Goal: Task Accomplishment & Management: Use online tool/utility

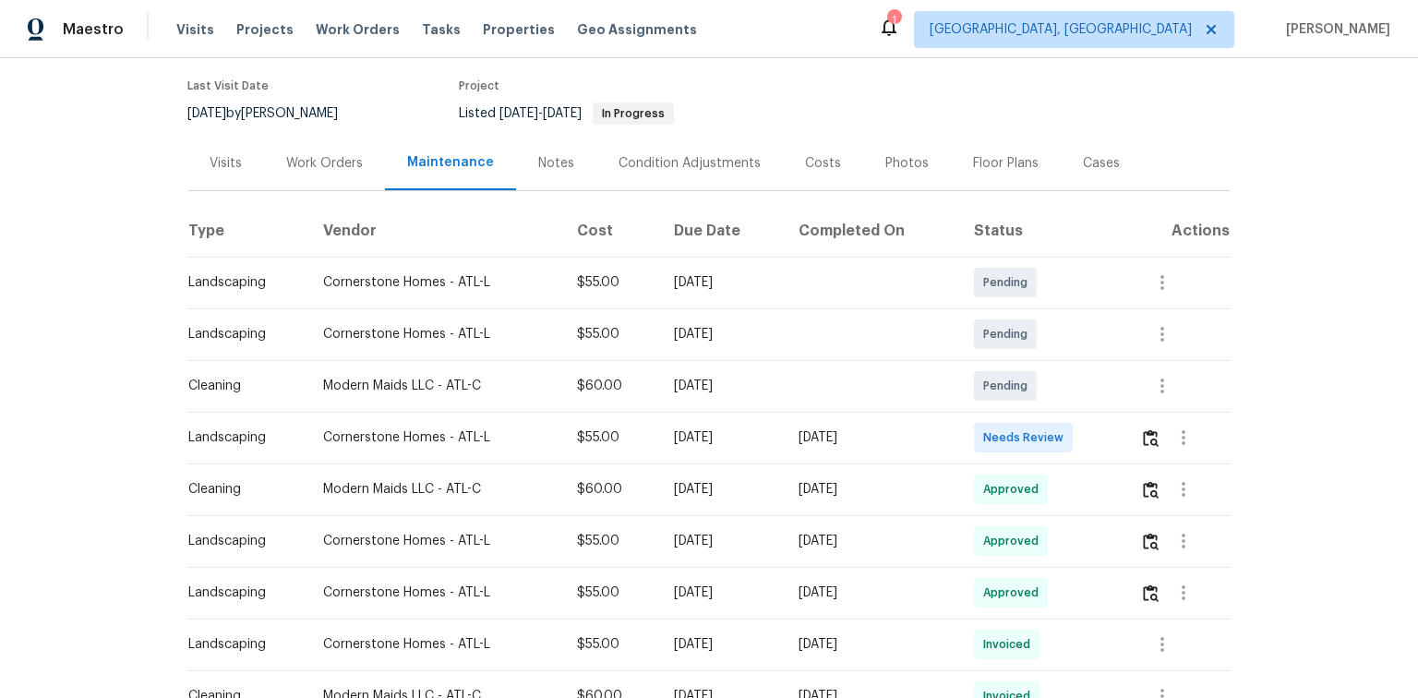
scroll to position [148, 0]
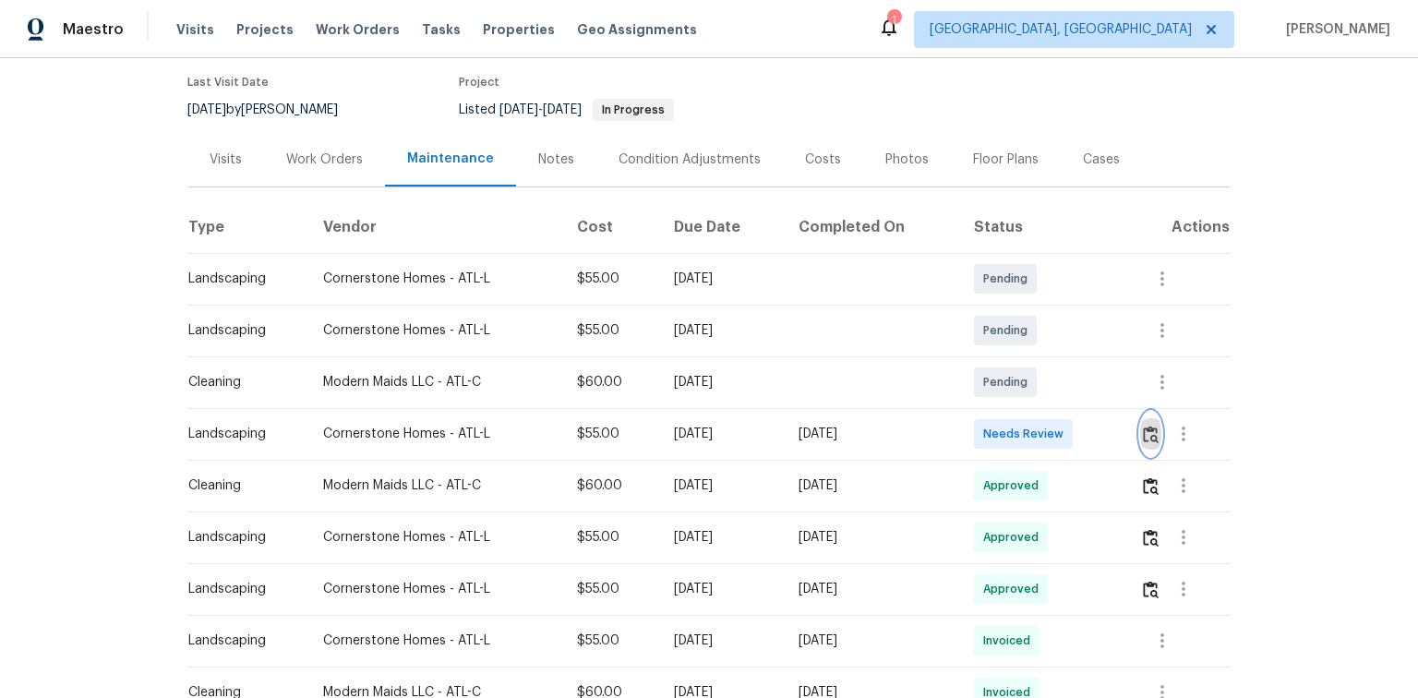
click at [1154, 432] on img "button" at bounding box center [1151, 435] width 16 height 18
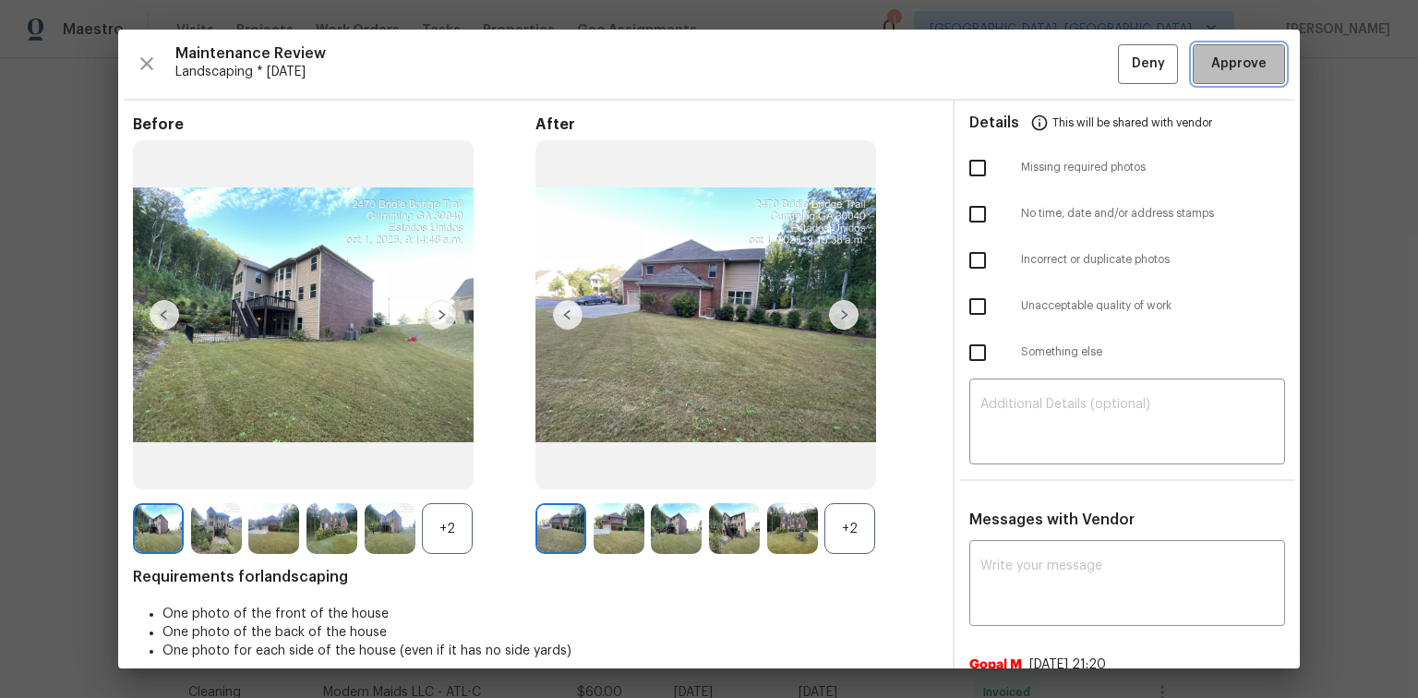
click at [1220, 70] on span "Approve" at bounding box center [1239, 64] width 55 height 23
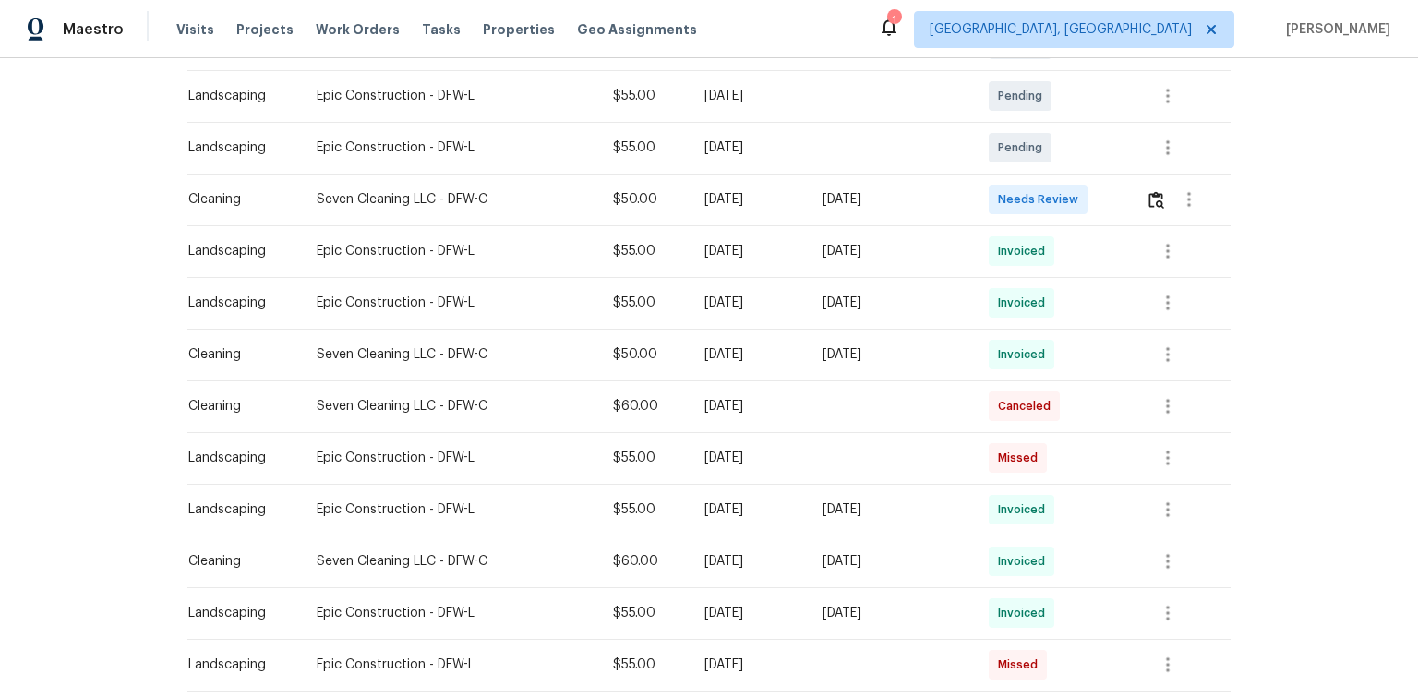
scroll to position [443, 0]
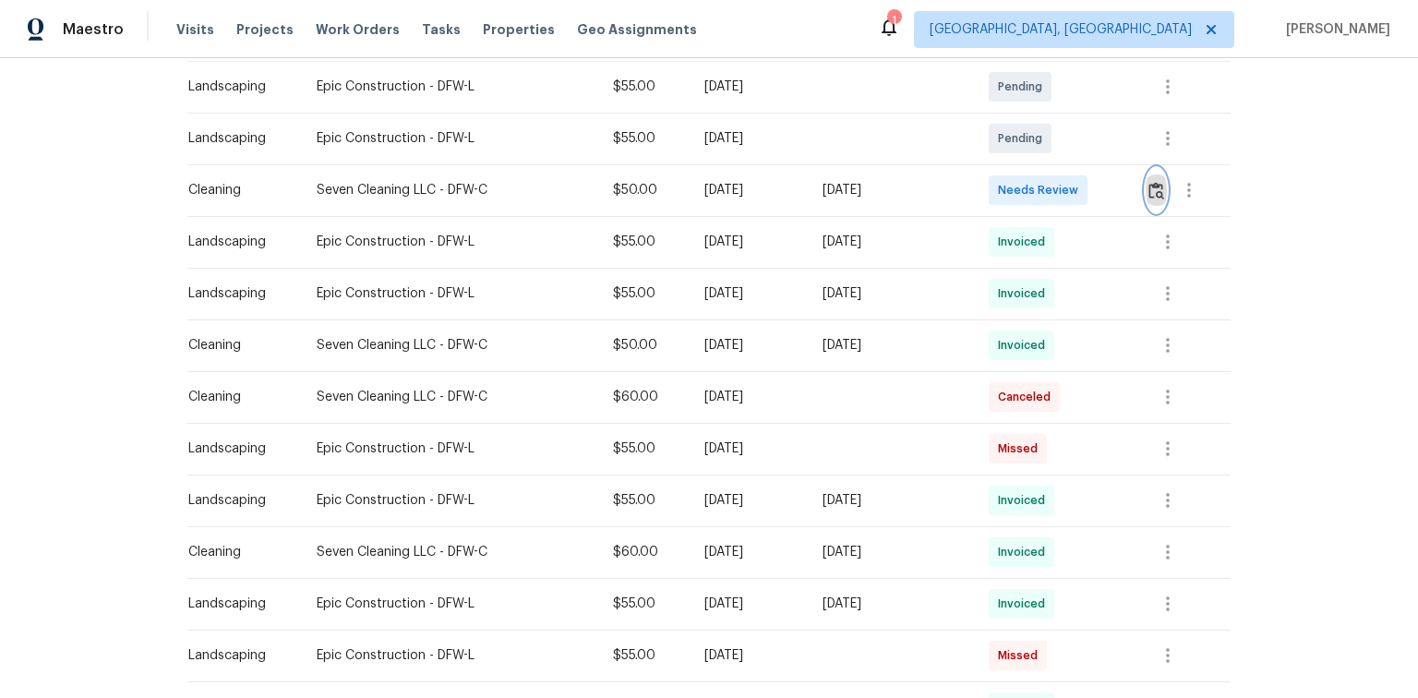
click at [1157, 191] on img "button" at bounding box center [1157, 191] width 16 height 18
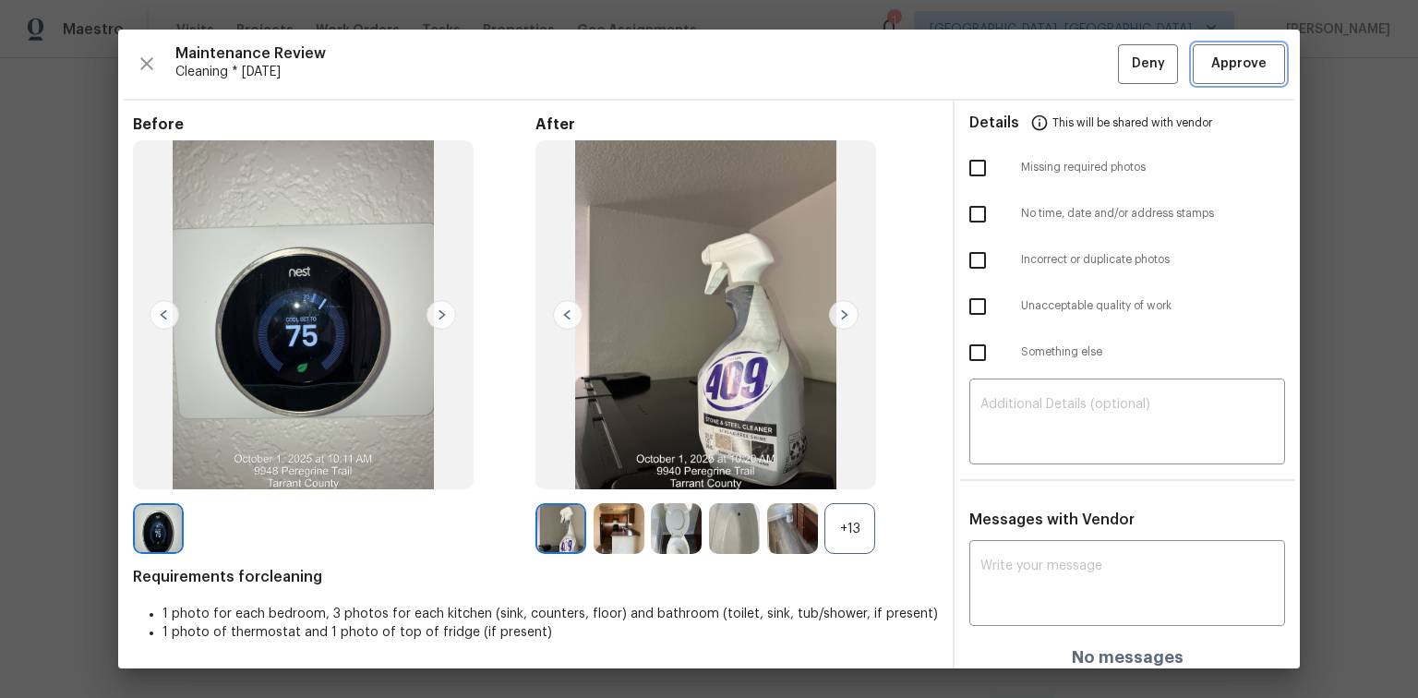
click at [1237, 66] on span "Approve" at bounding box center [1239, 64] width 55 height 23
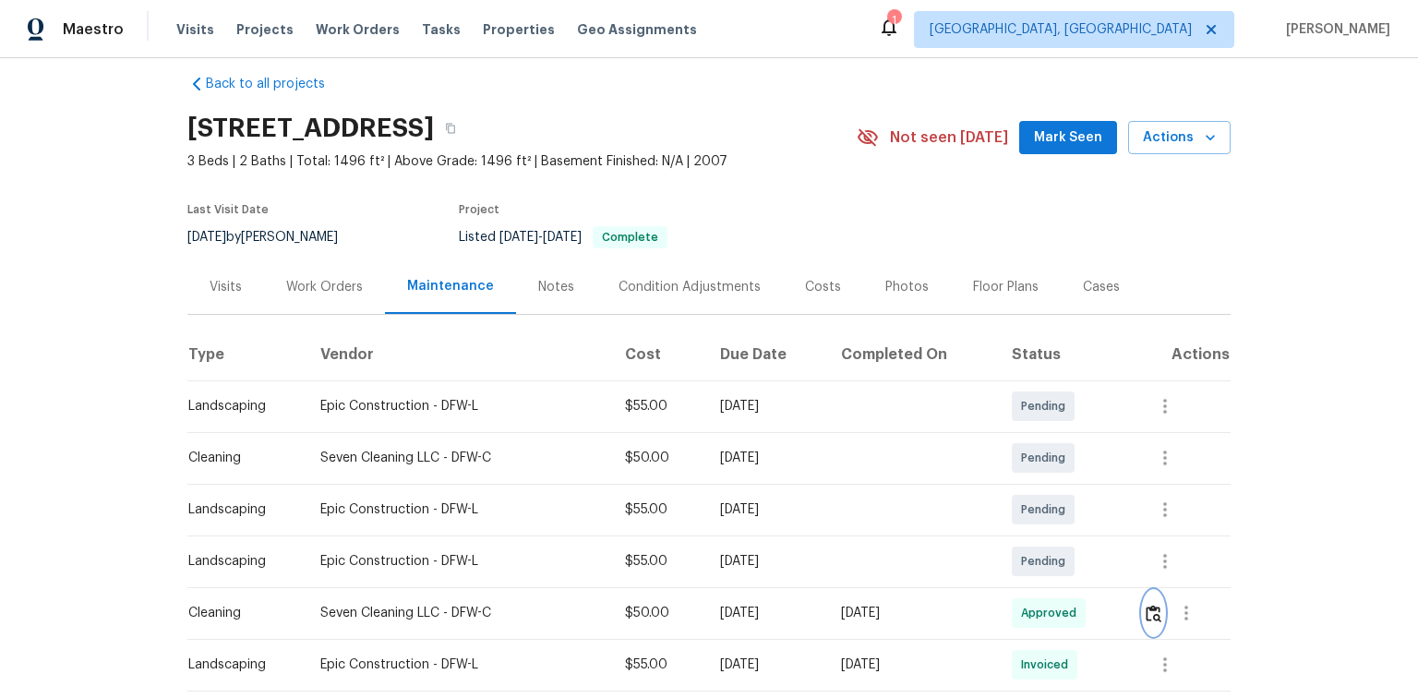
scroll to position [0, 0]
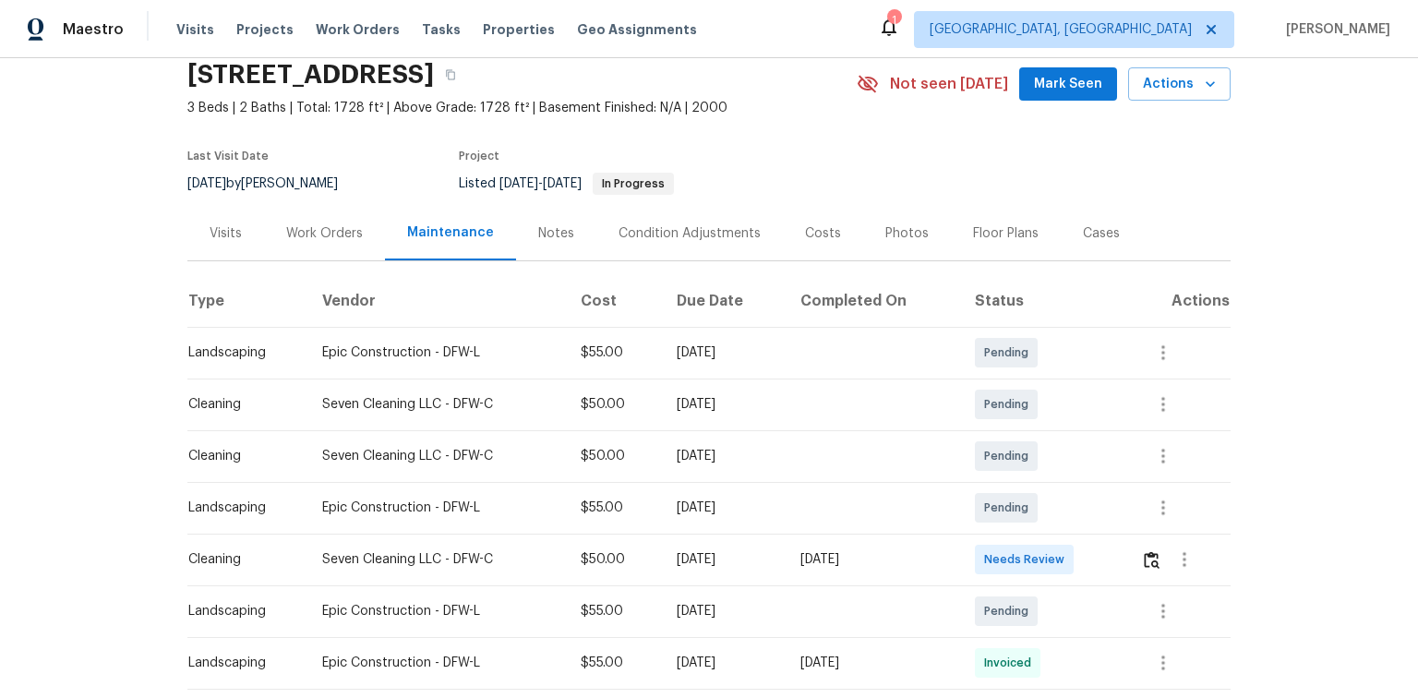
scroll to position [148, 0]
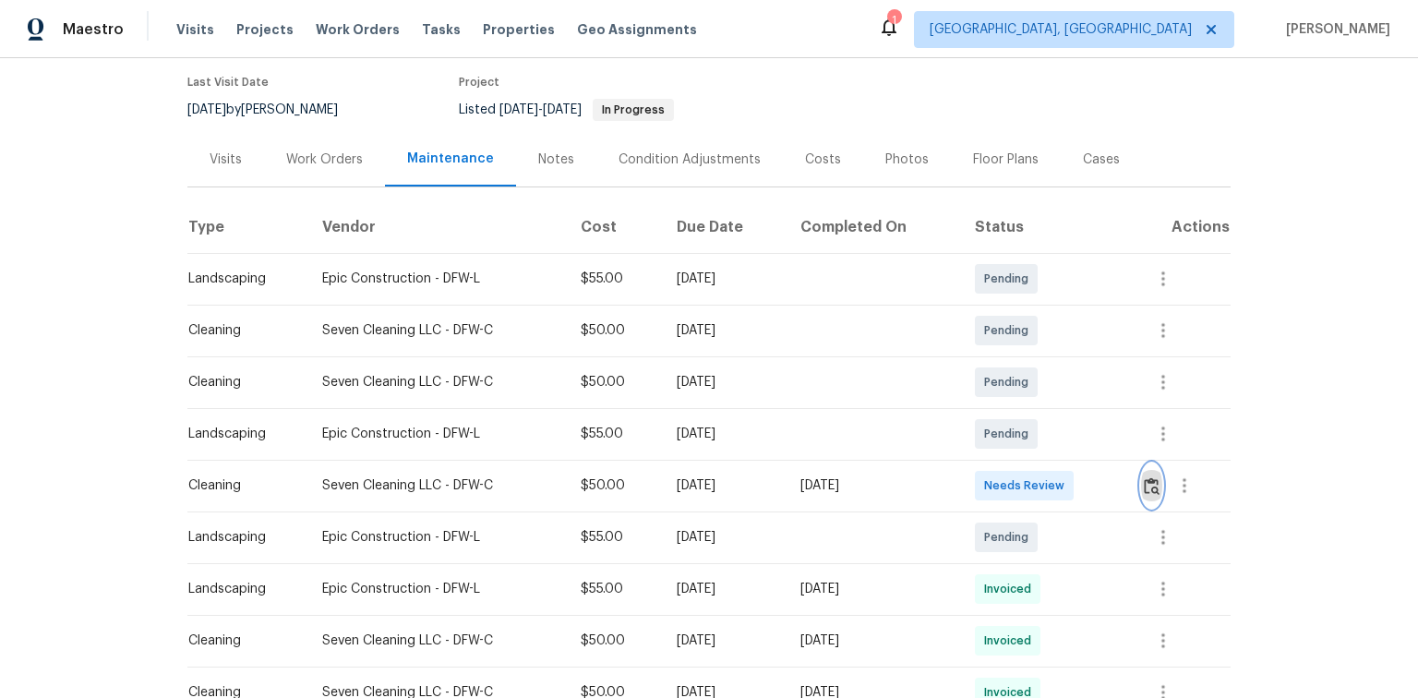
click at [1153, 487] on img "button" at bounding box center [1152, 486] width 16 height 18
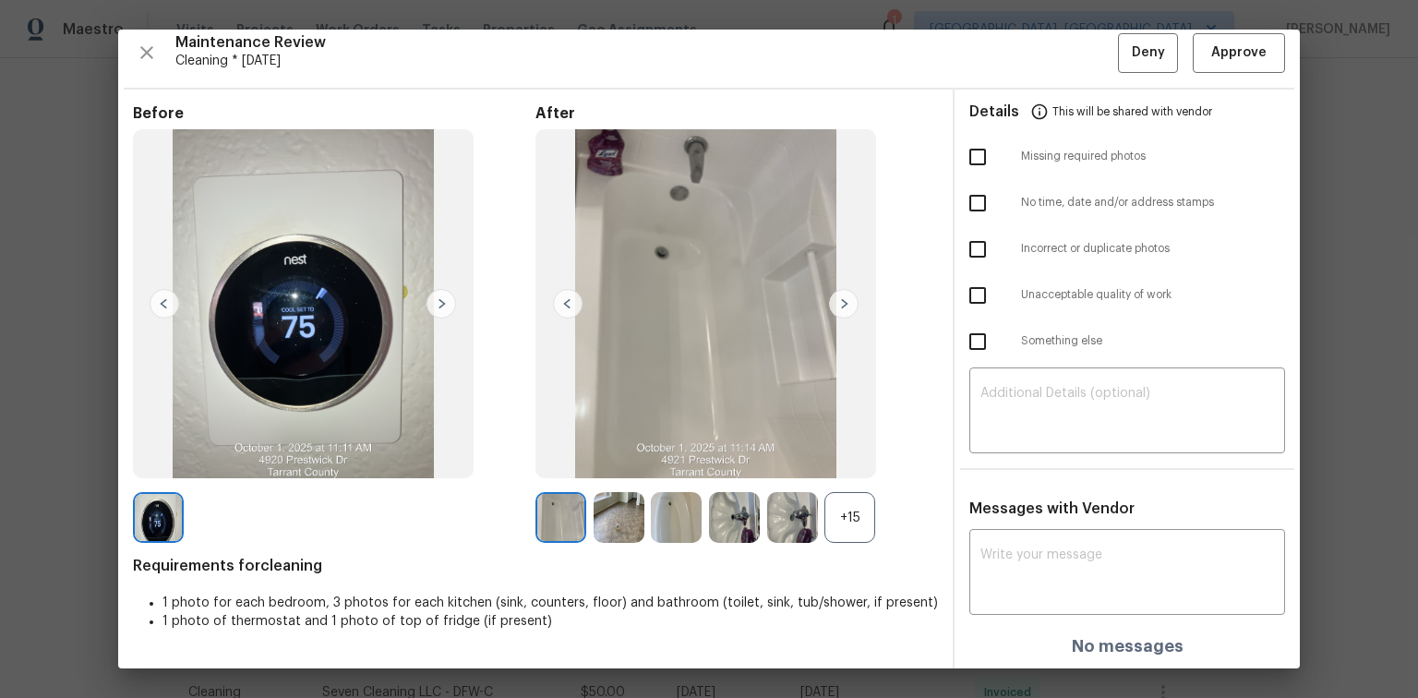
scroll to position [0, 0]
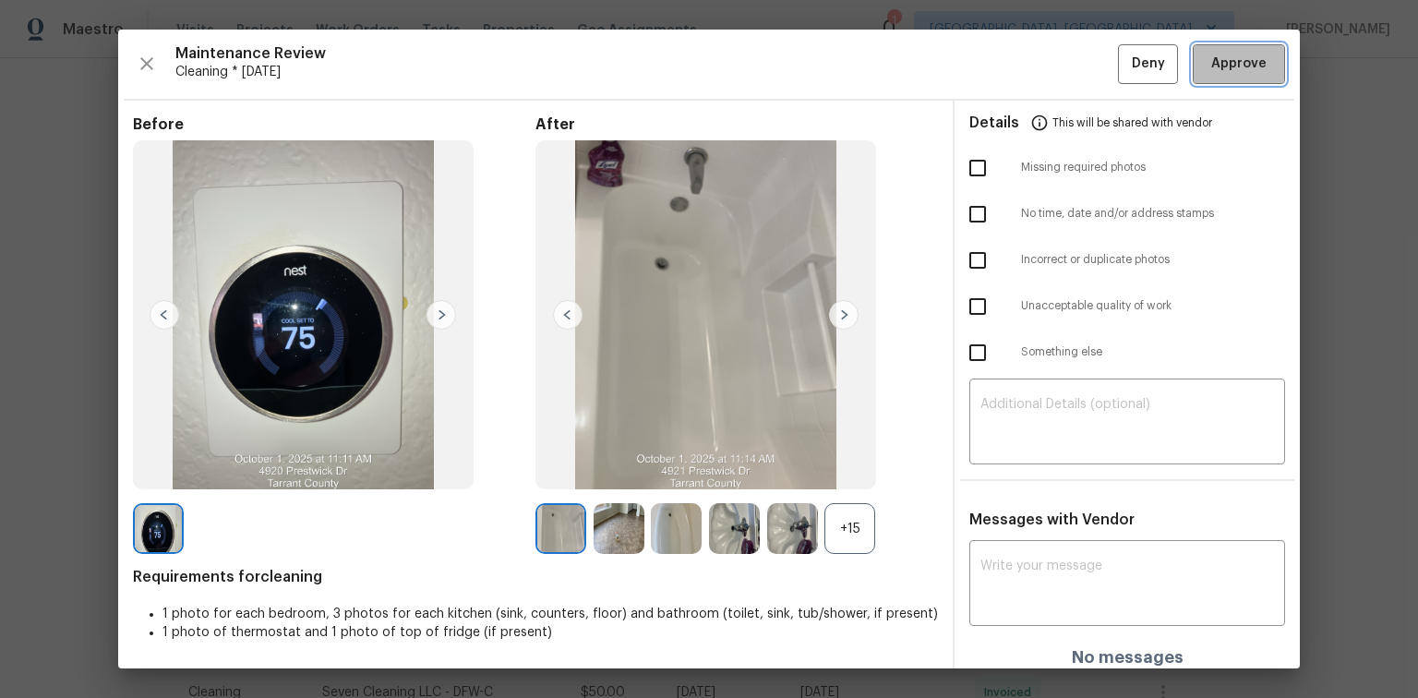
click at [1245, 67] on span "Approve" at bounding box center [1239, 64] width 55 height 23
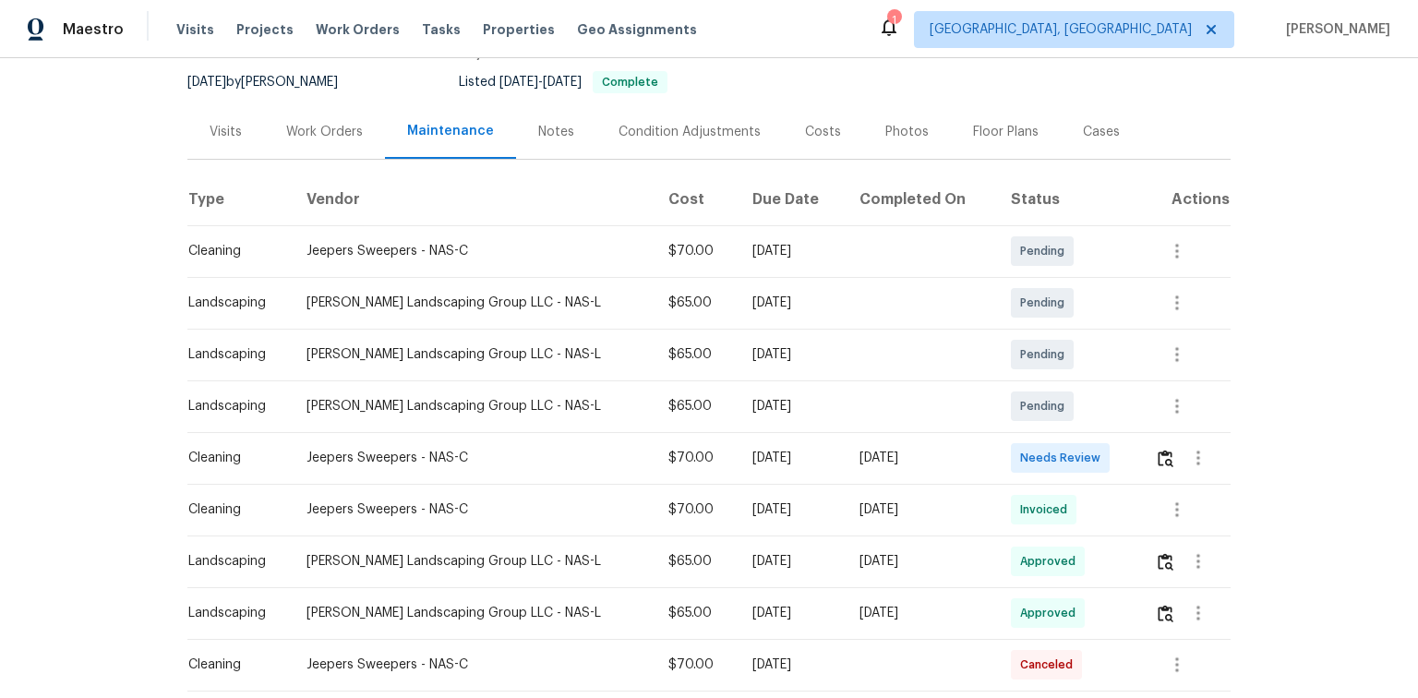
scroll to position [222, 0]
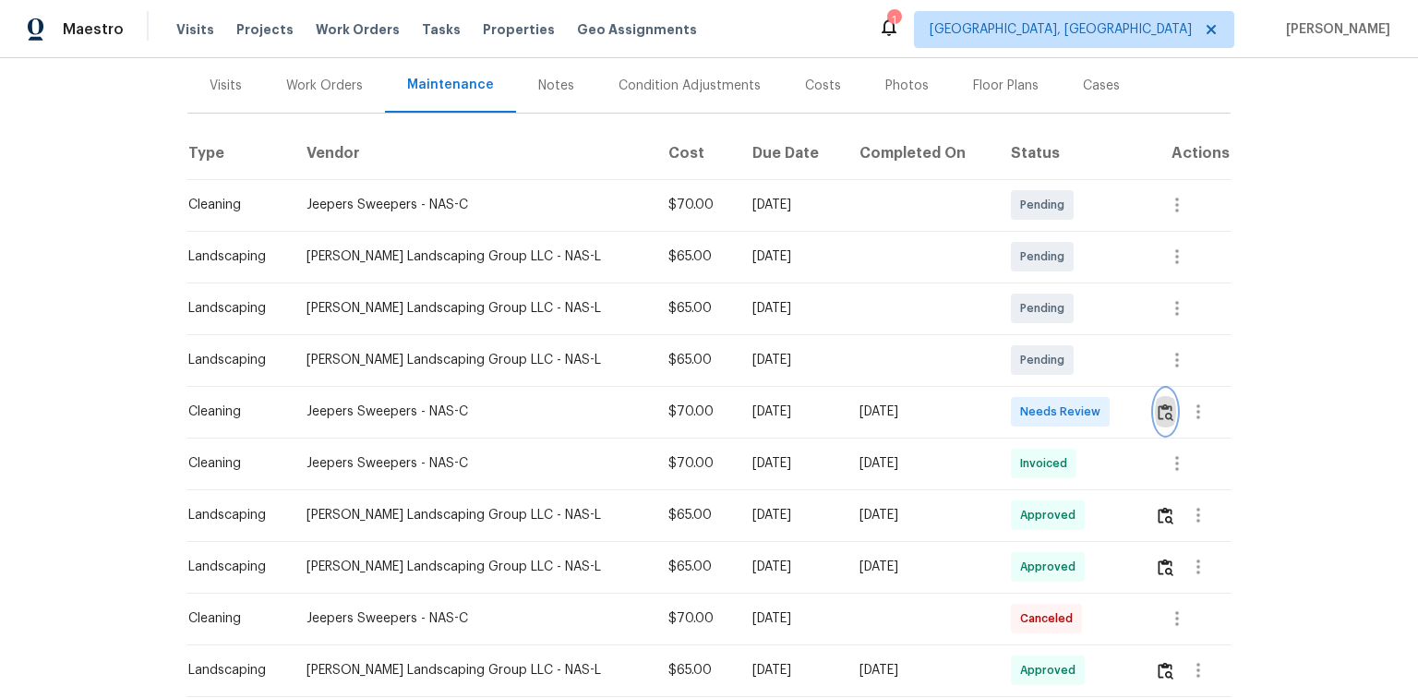
click at [1158, 409] on img "button" at bounding box center [1166, 413] width 16 height 18
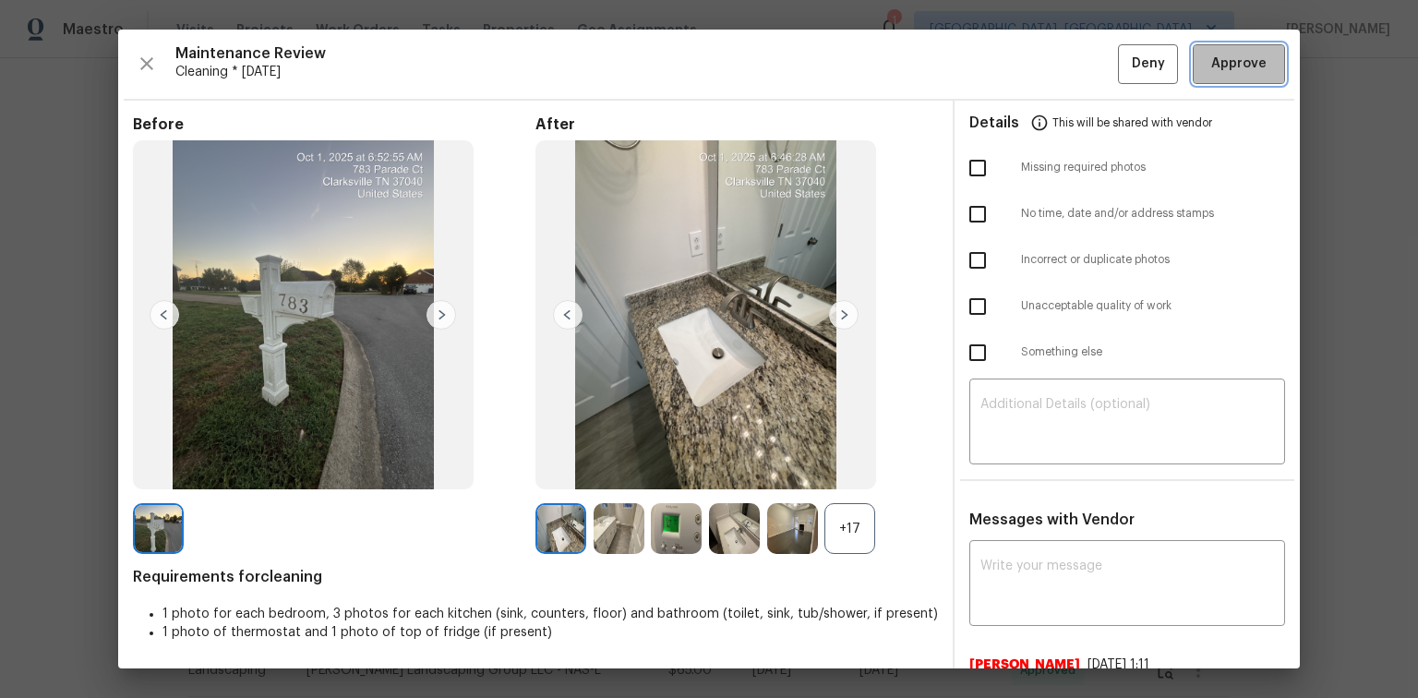
click at [1228, 61] on span "Approve" at bounding box center [1239, 64] width 55 height 23
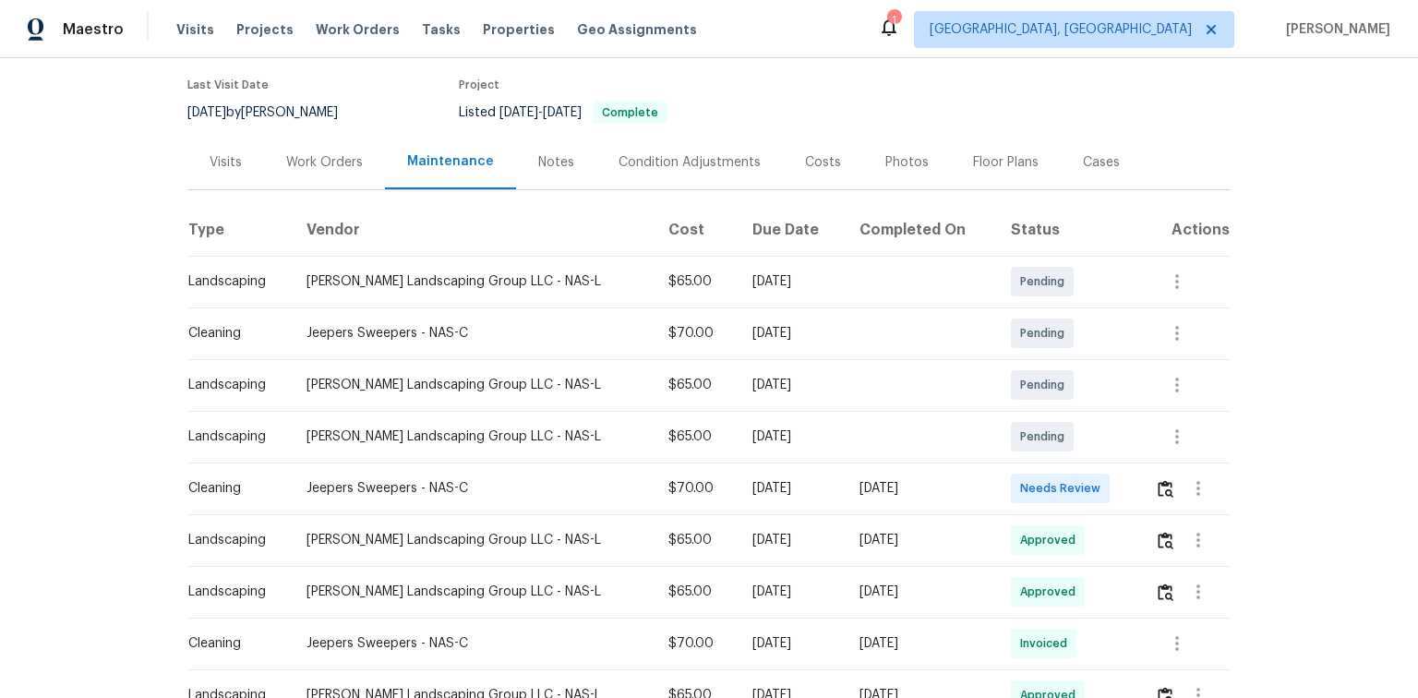
scroll to position [148, 0]
click at [1168, 482] on button "button" at bounding box center [1165, 486] width 21 height 44
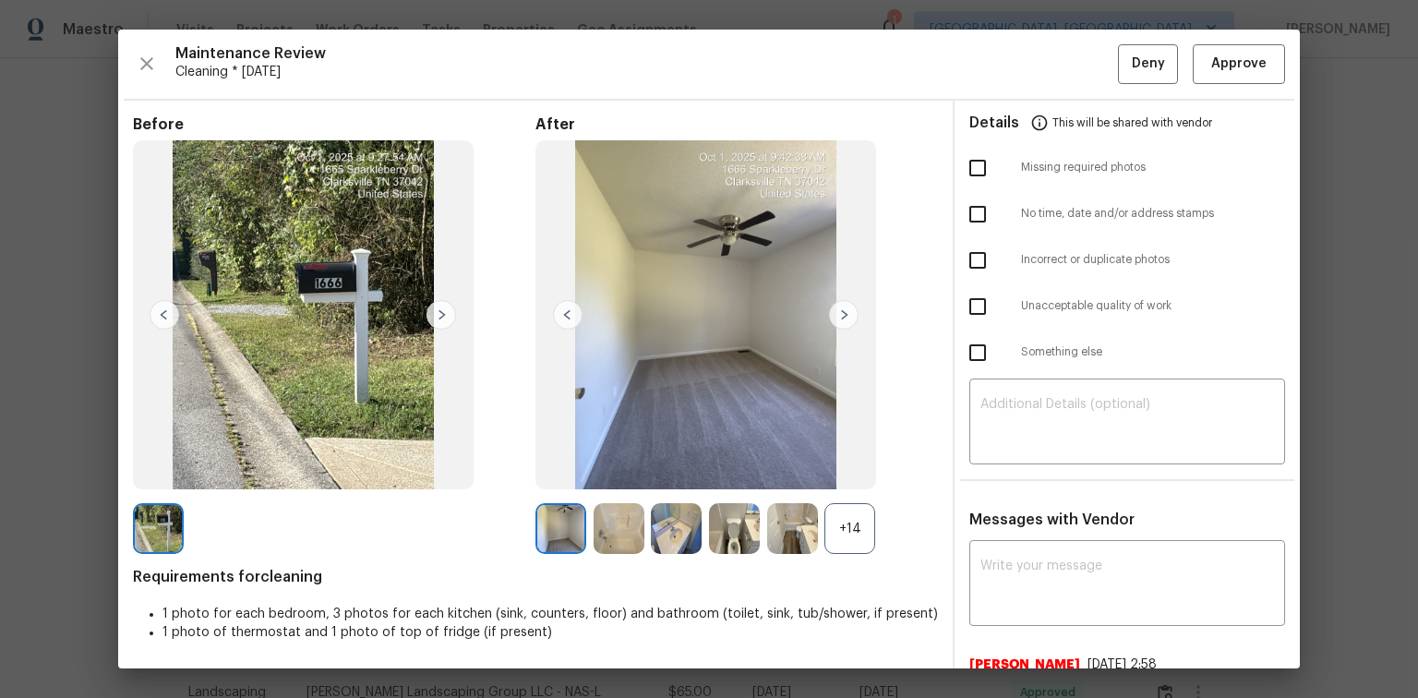
click at [844, 315] on img at bounding box center [844, 315] width 30 height 30
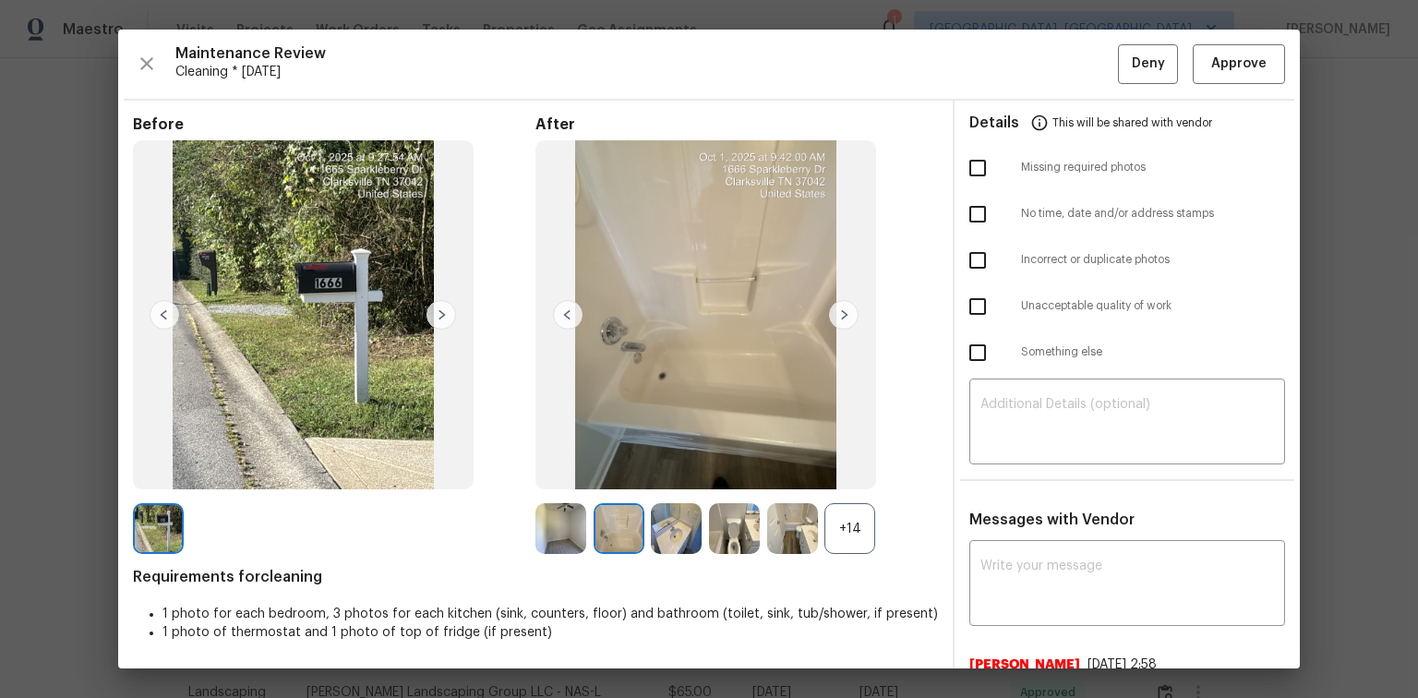
click at [844, 315] on img at bounding box center [844, 315] width 30 height 30
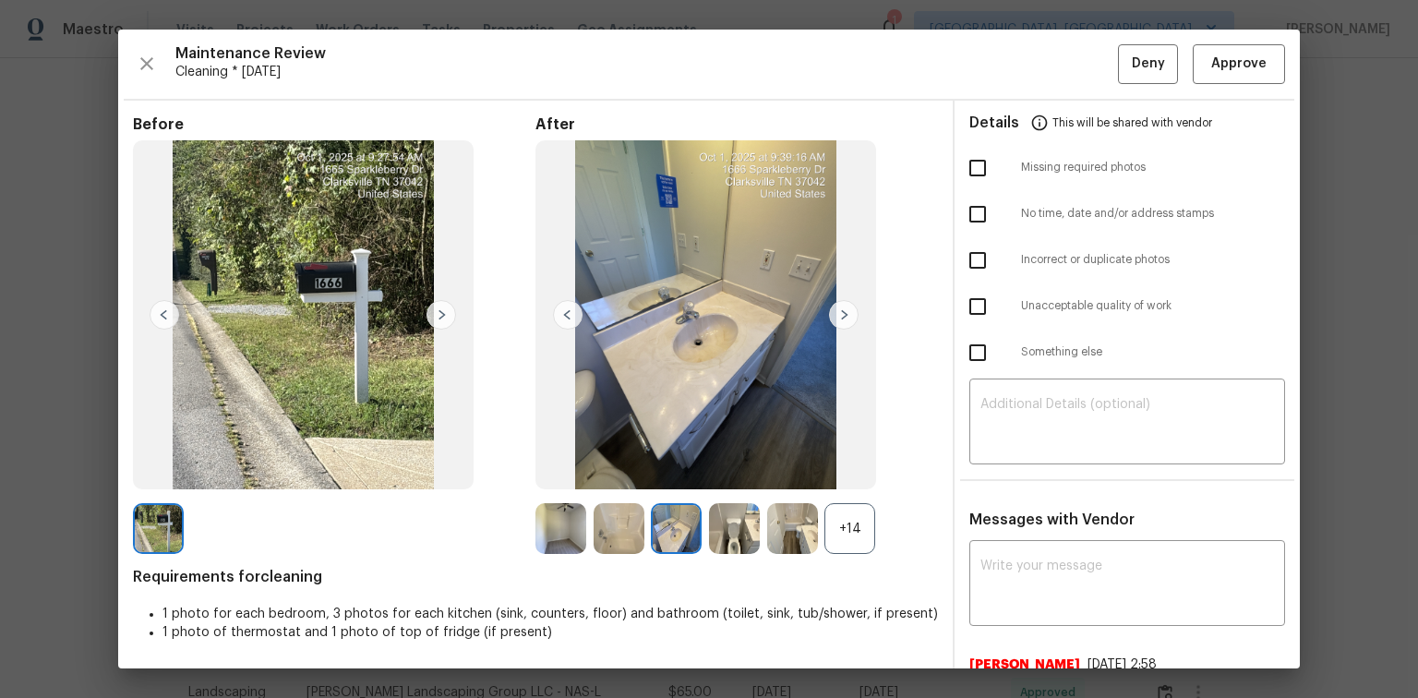
click at [844, 315] on img at bounding box center [844, 315] width 30 height 30
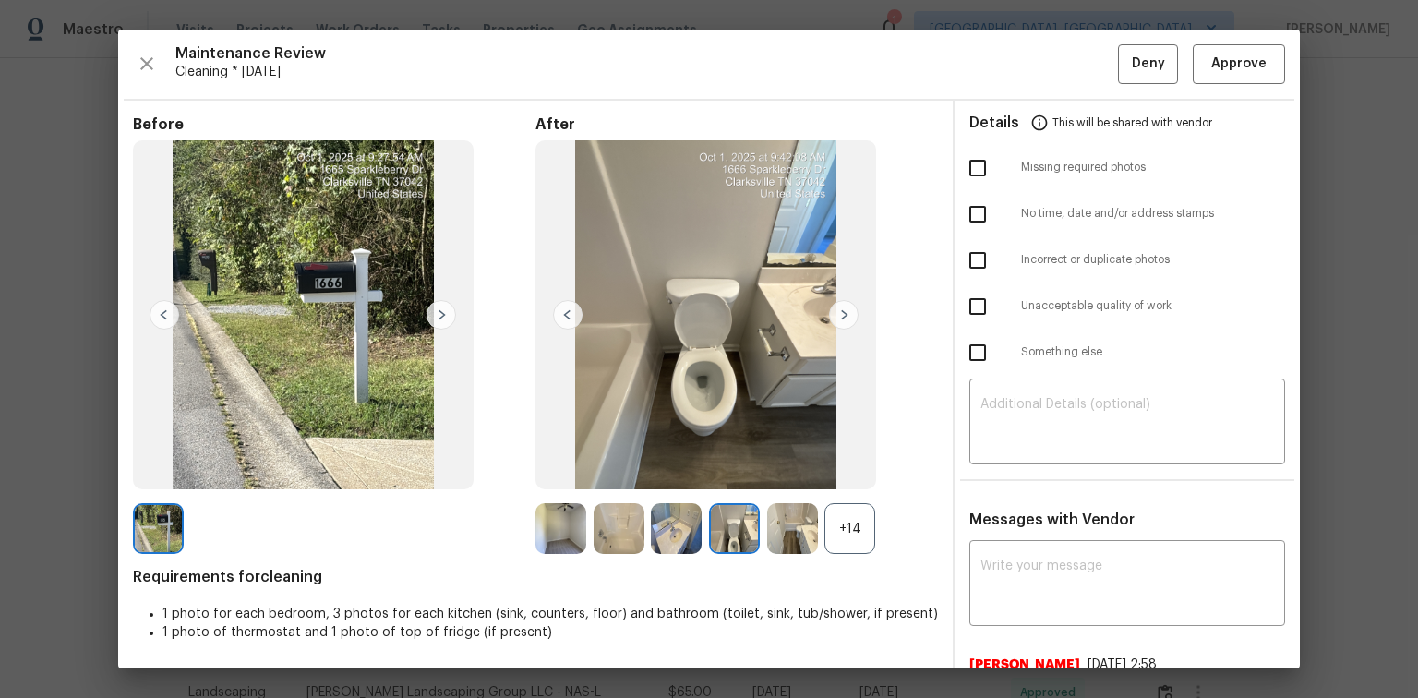
click at [844, 315] on img at bounding box center [844, 315] width 30 height 30
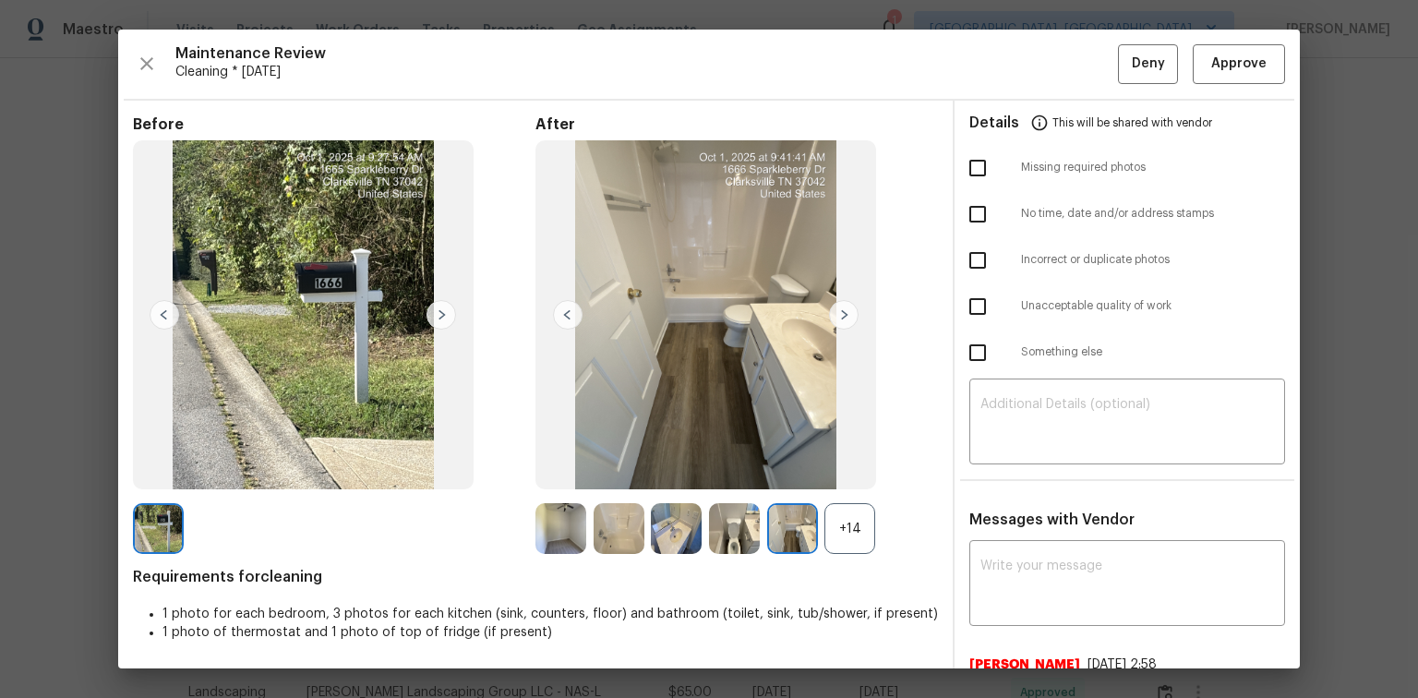
click at [844, 315] on img at bounding box center [844, 315] width 30 height 30
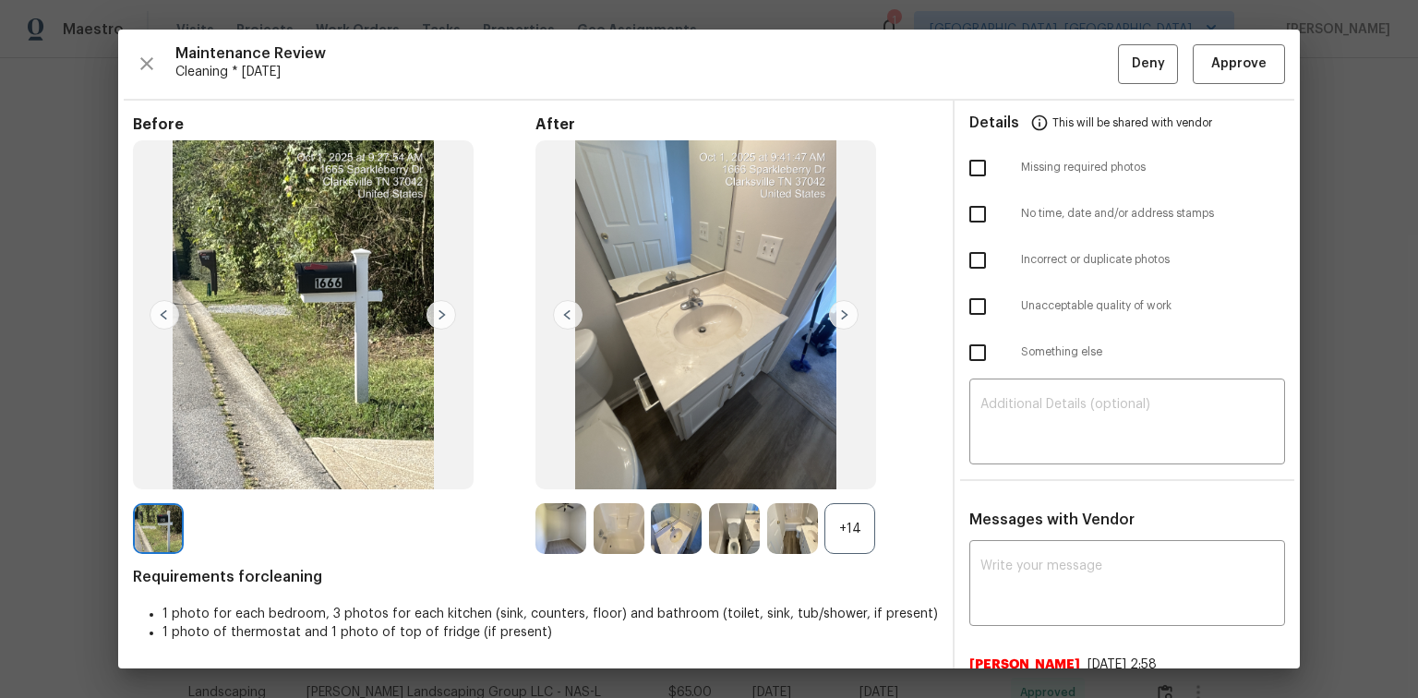
click at [844, 315] on img at bounding box center [844, 315] width 30 height 30
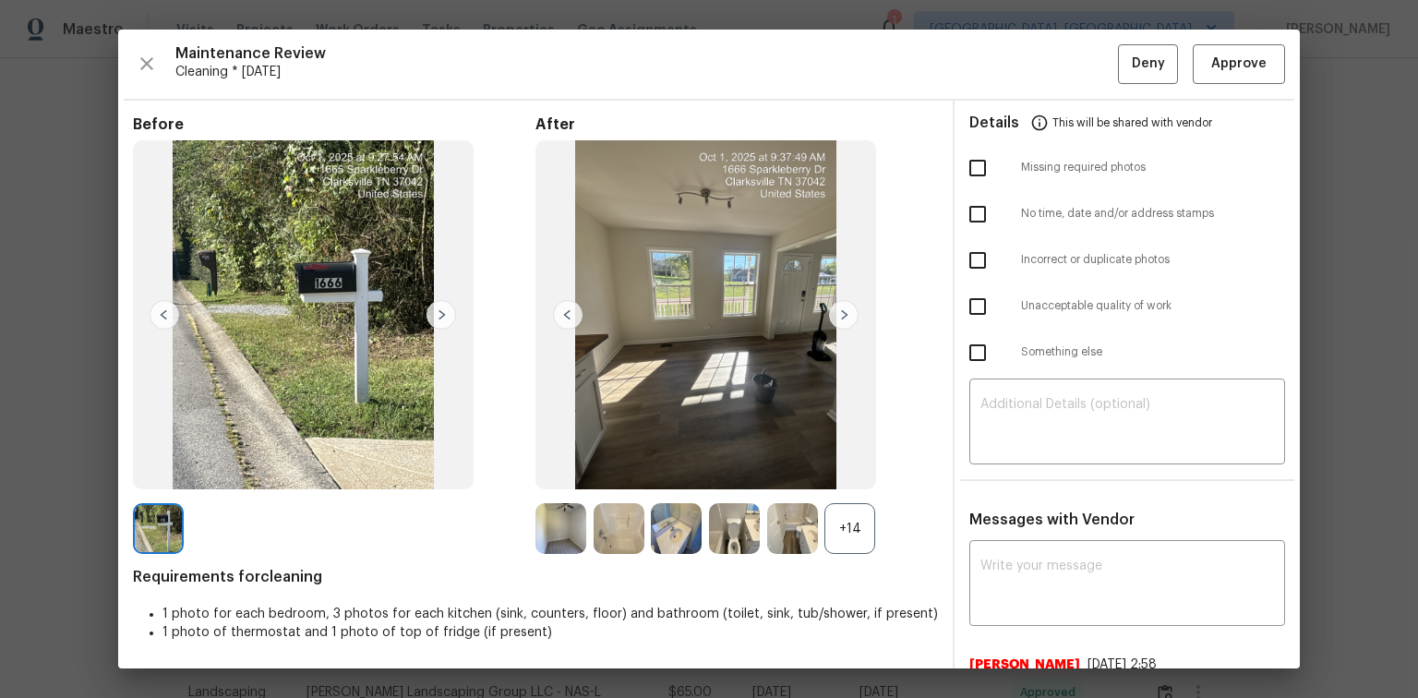
click at [844, 315] on img at bounding box center [844, 315] width 30 height 30
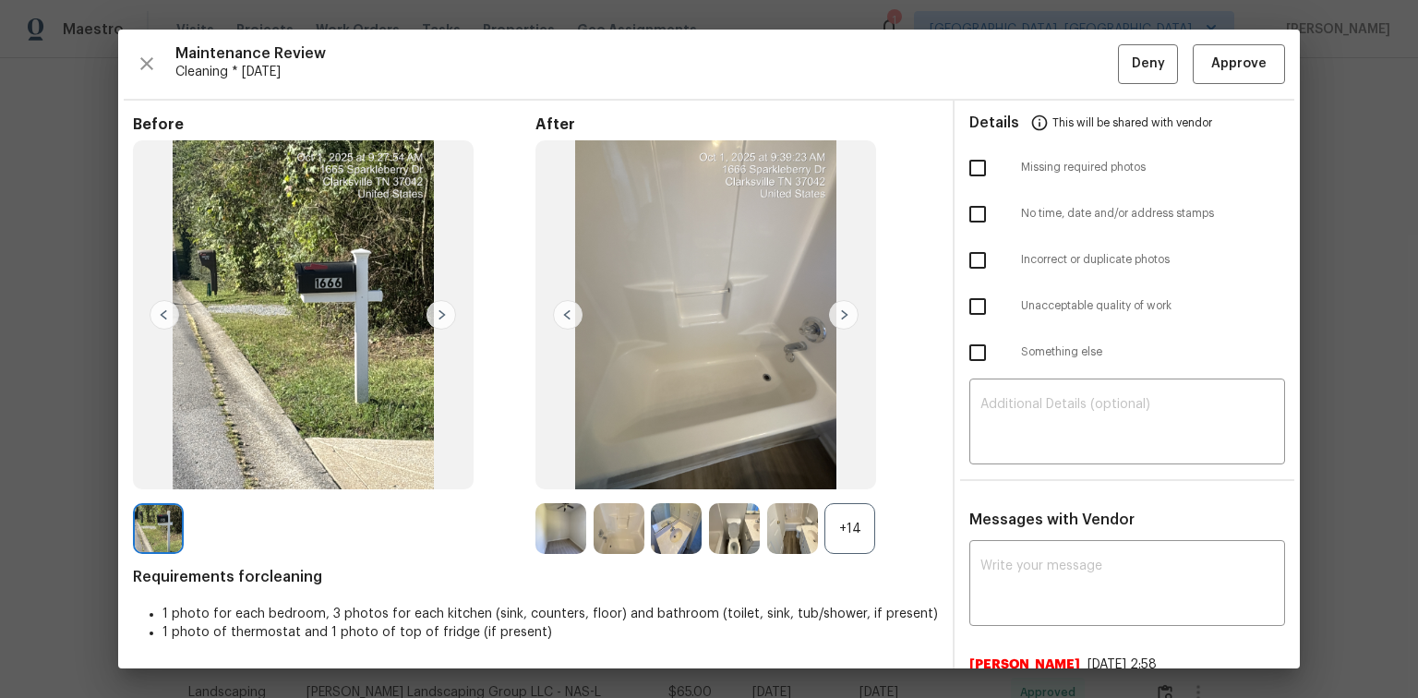
click at [844, 315] on img at bounding box center [844, 315] width 30 height 30
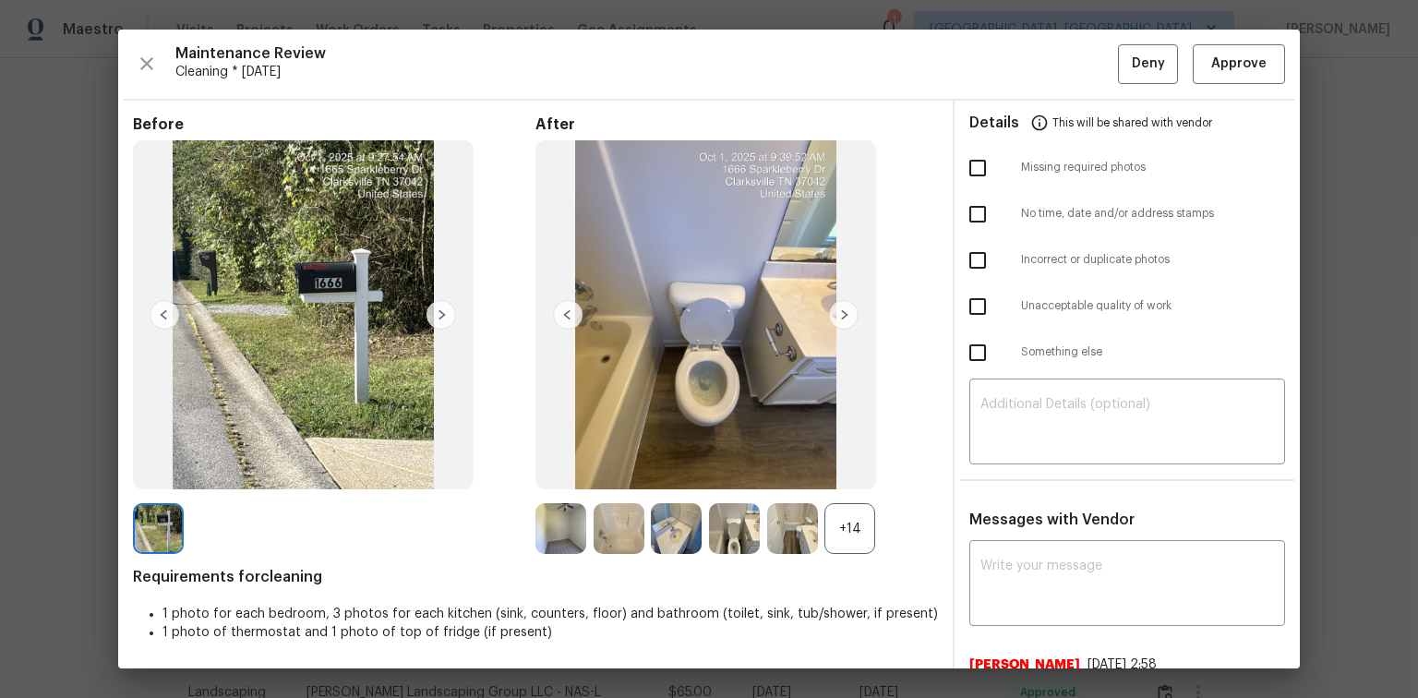
click at [844, 315] on img at bounding box center [844, 315] width 30 height 30
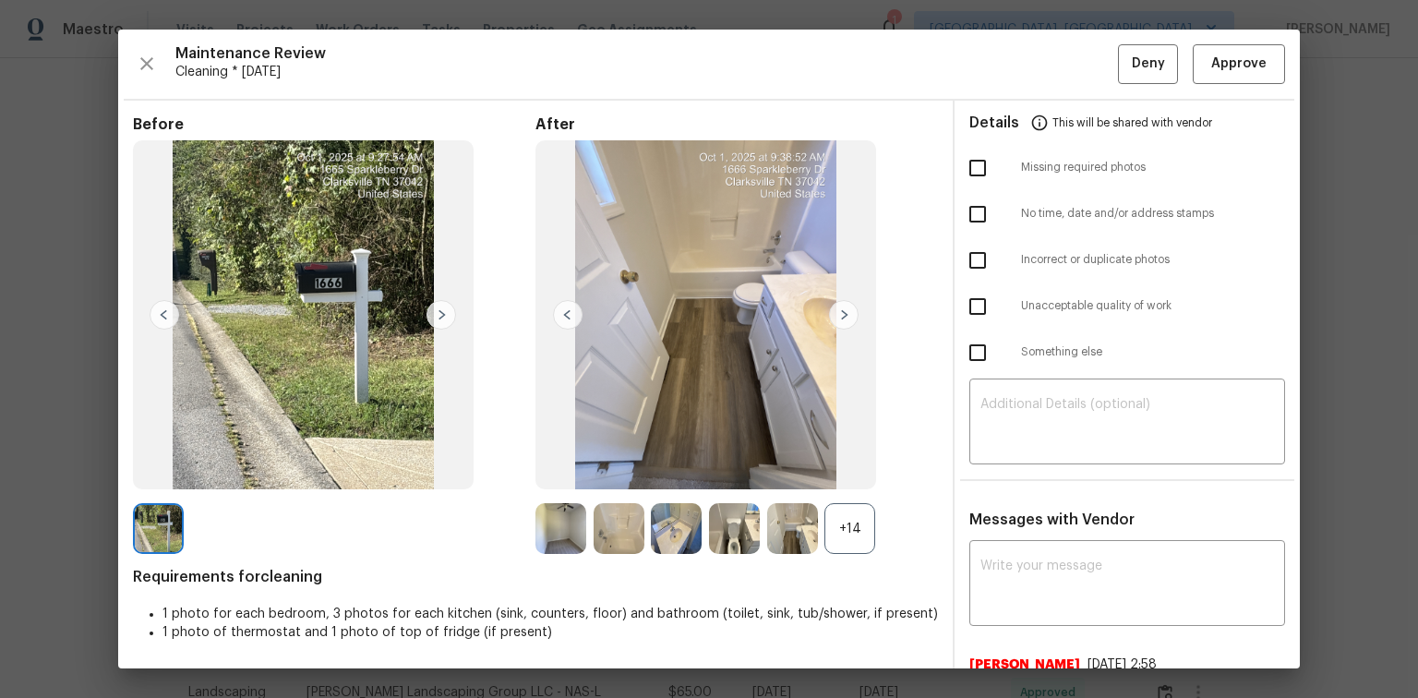
click at [844, 315] on img at bounding box center [844, 315] width 30 height 30
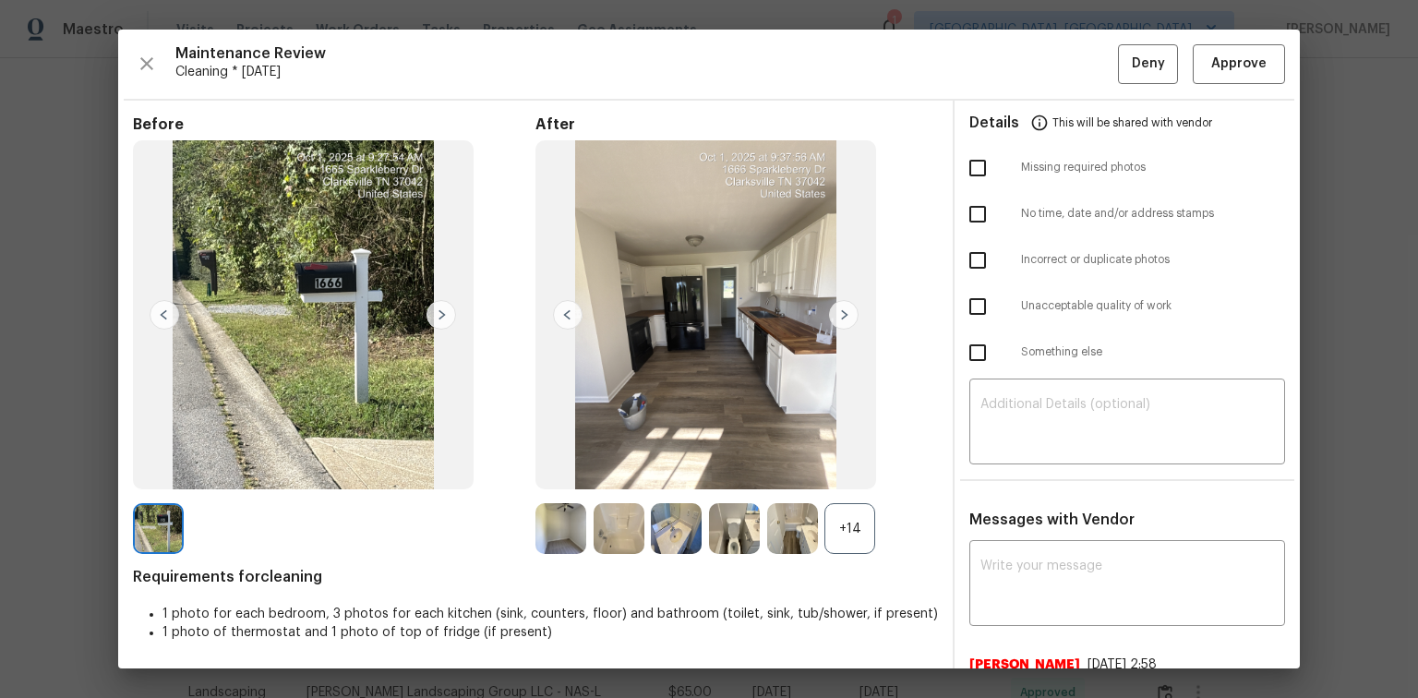
click at [844, 315] on img at bounding box center [844, 315] width 30 height 30
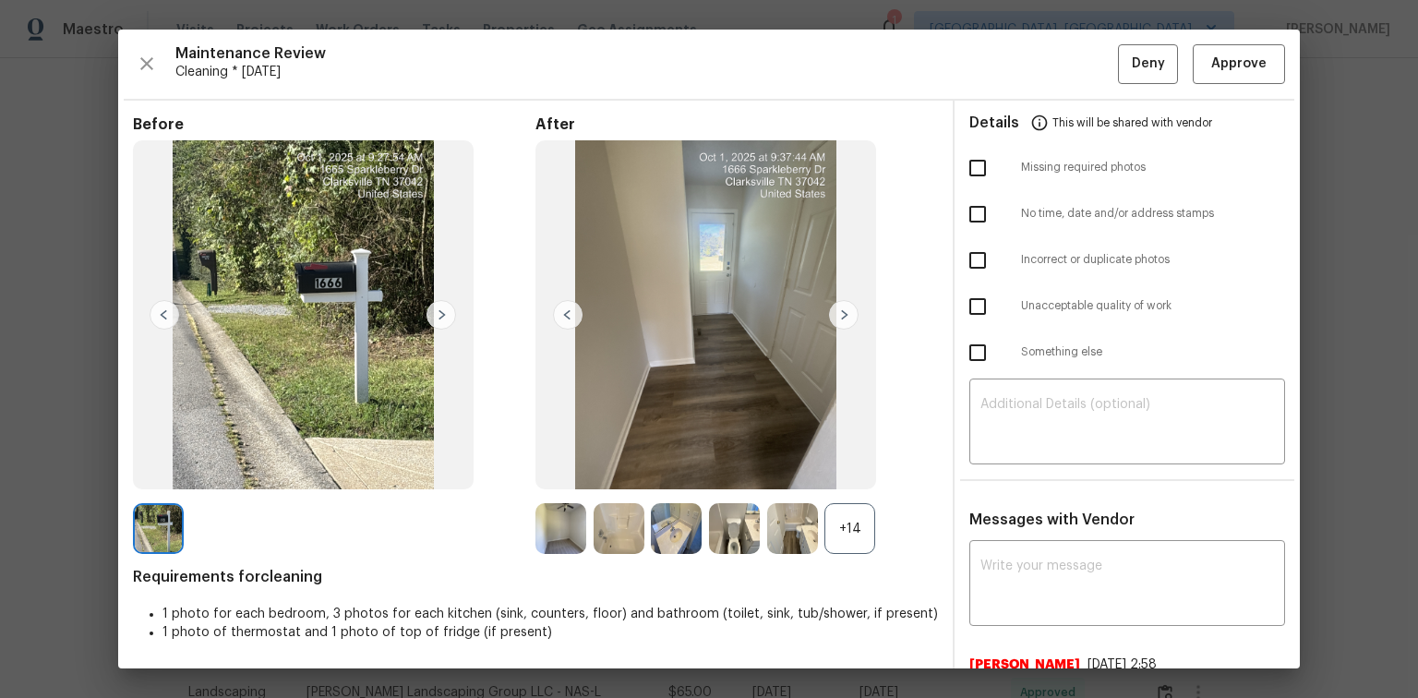
click at [844, 315] on img at bounding box center [844, 315] width 30 height 30
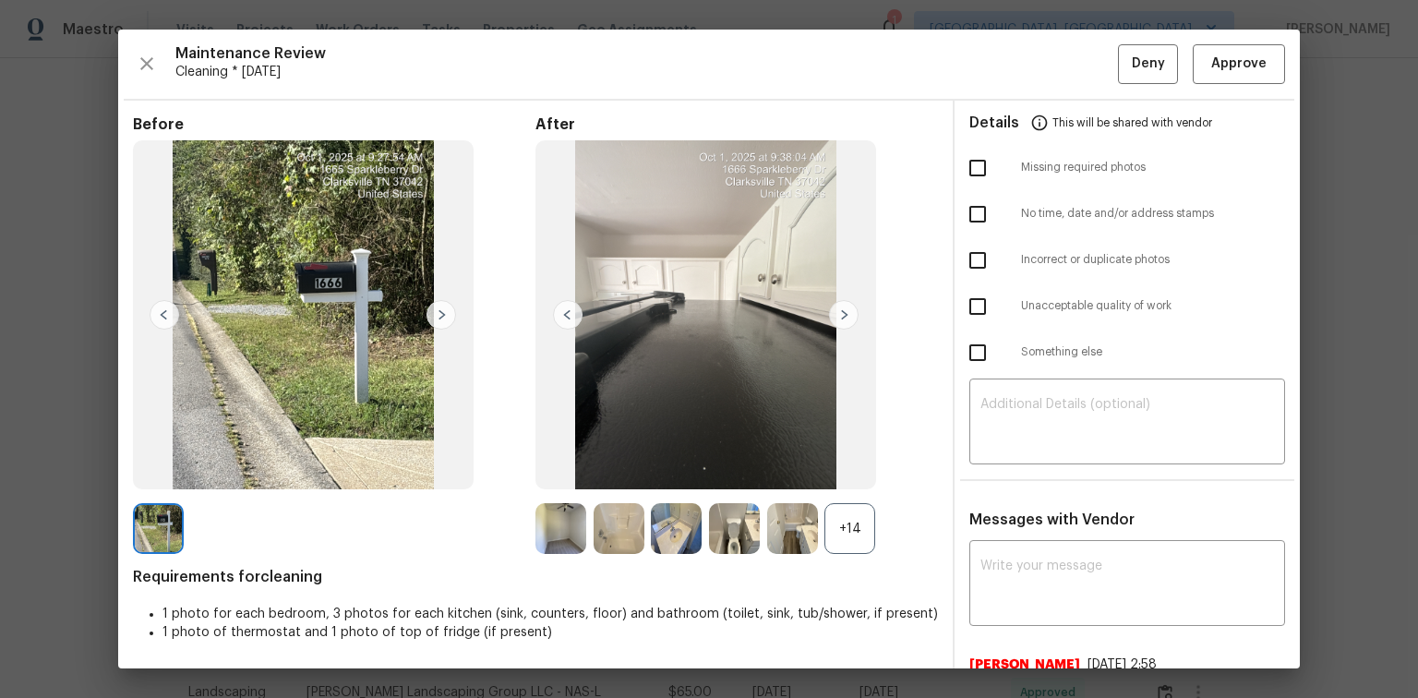
click at [844, 315] on img at bounding box center [844, 315] width 30 height 30
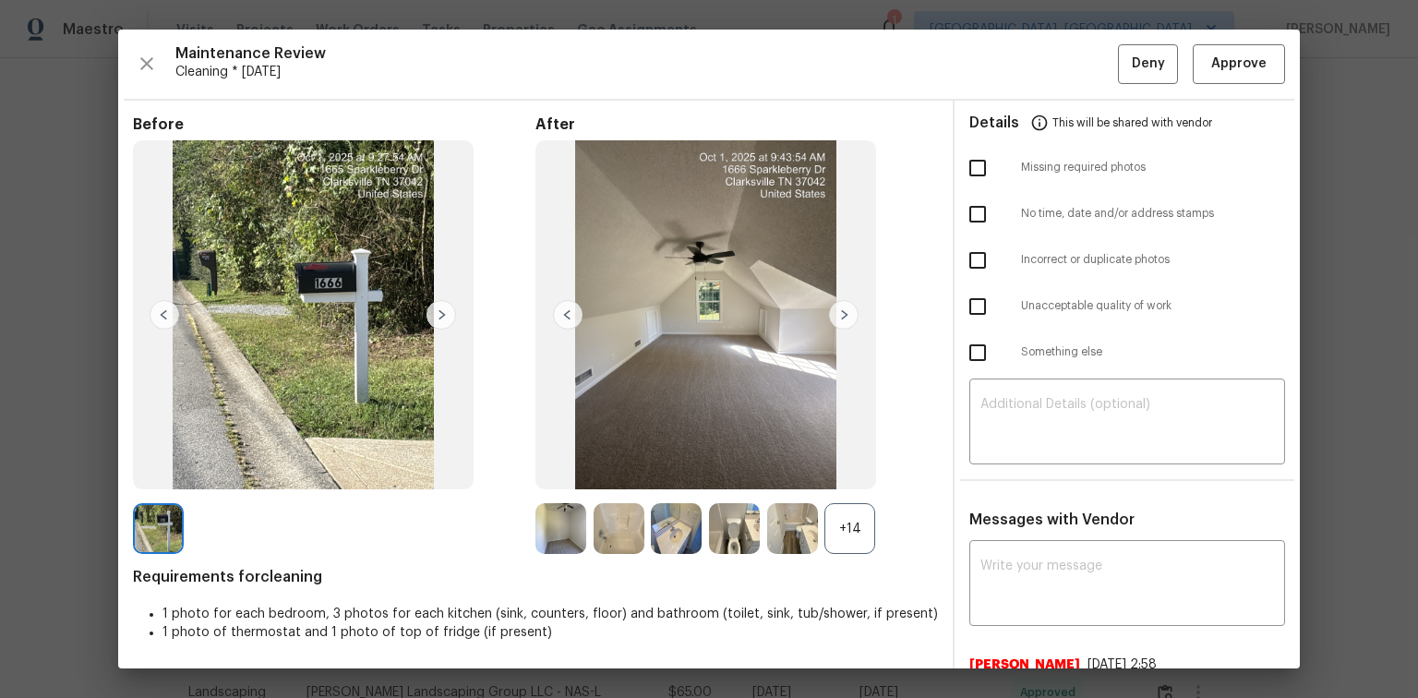
click at [844, 315] on img at bounding box center [844, 315] width 30 height 30
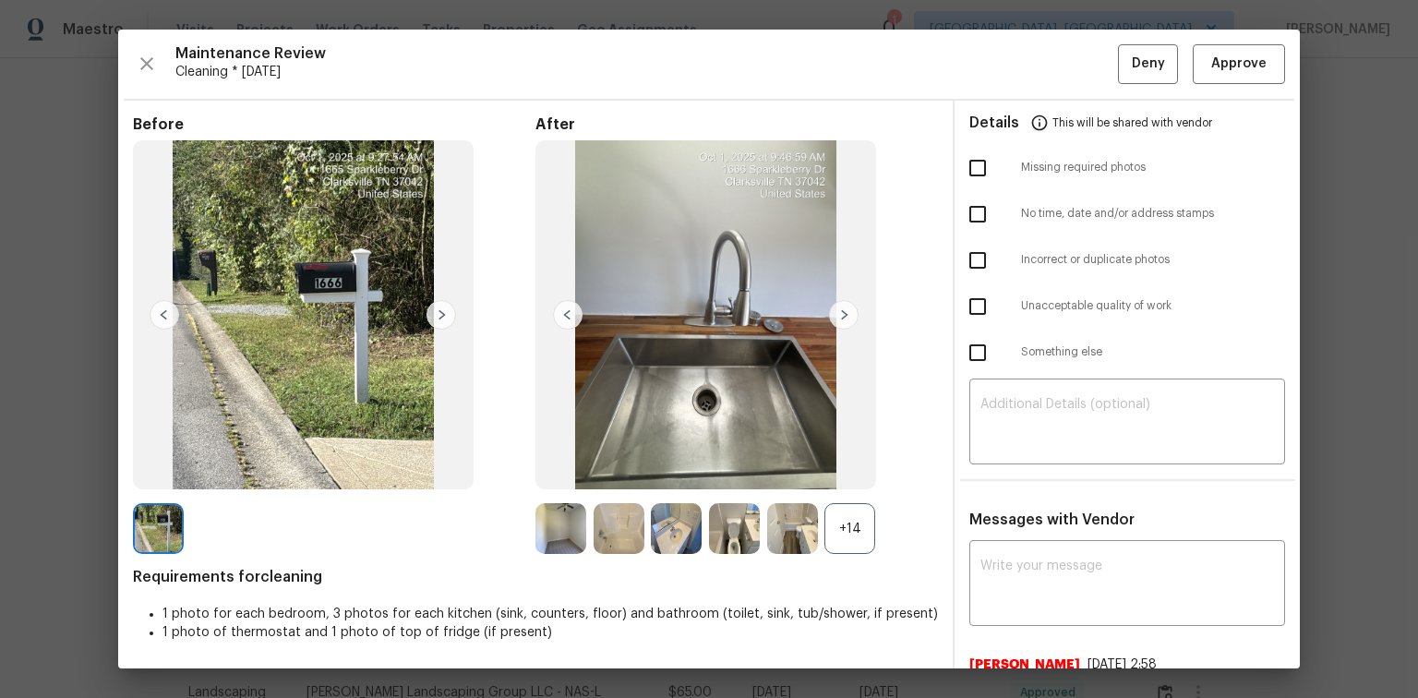
click at [844, 315] on img at bounding box center [844, 315] width 30 height 30
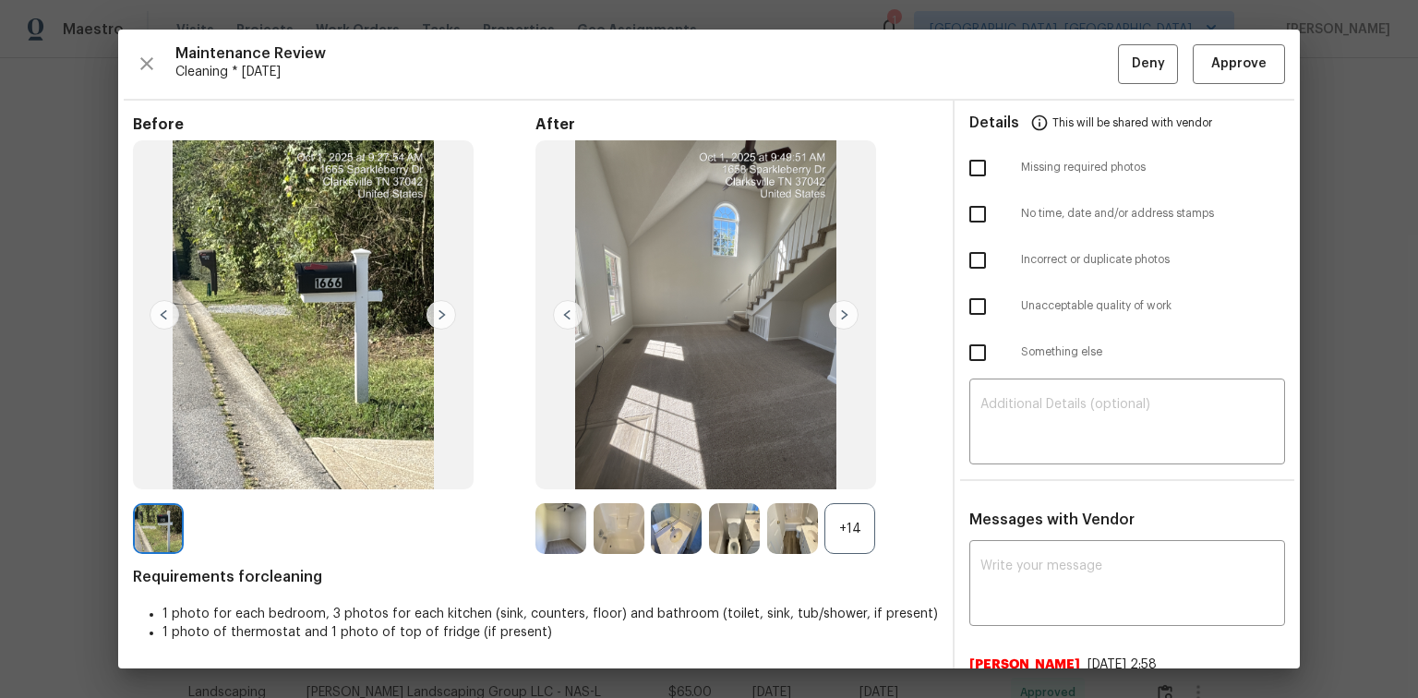
click at [844, 315] on img at bounding box center [844, 315] width 30 height 30
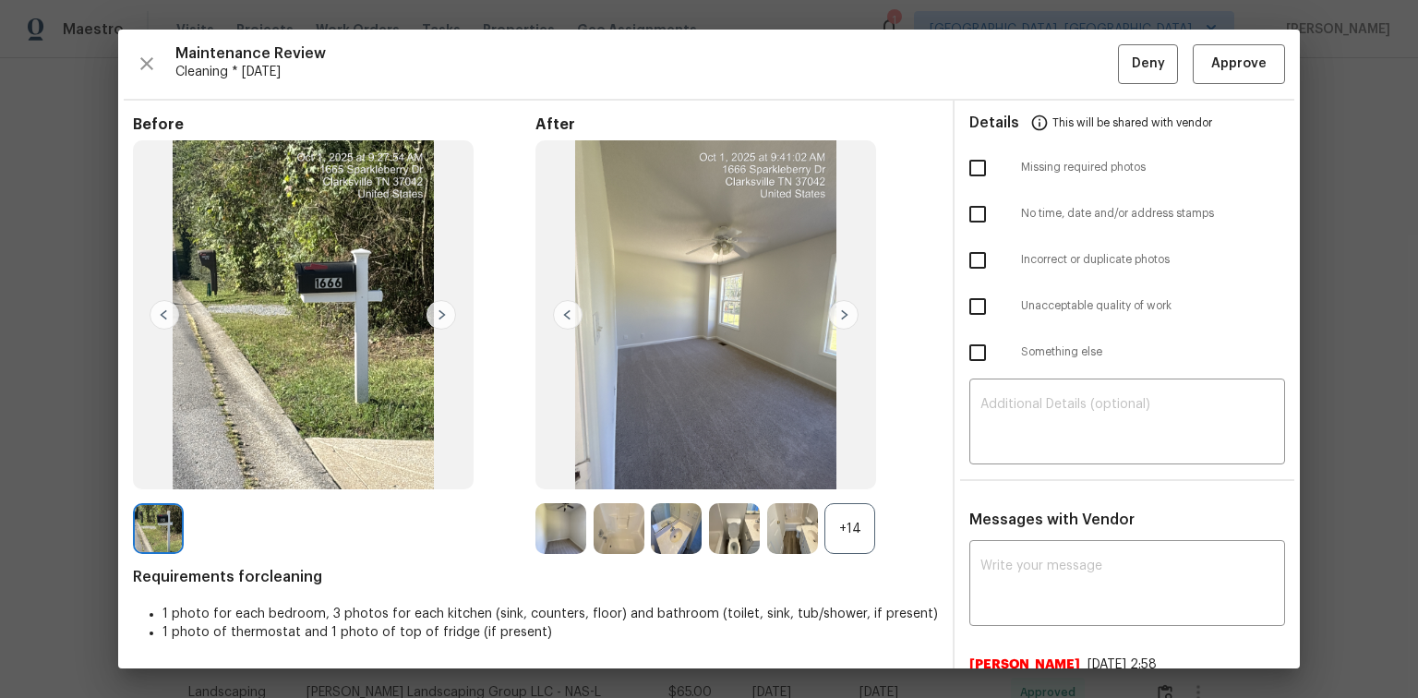
click at [844, 315] on img at bounding box center [844, 315] width 30 height 30
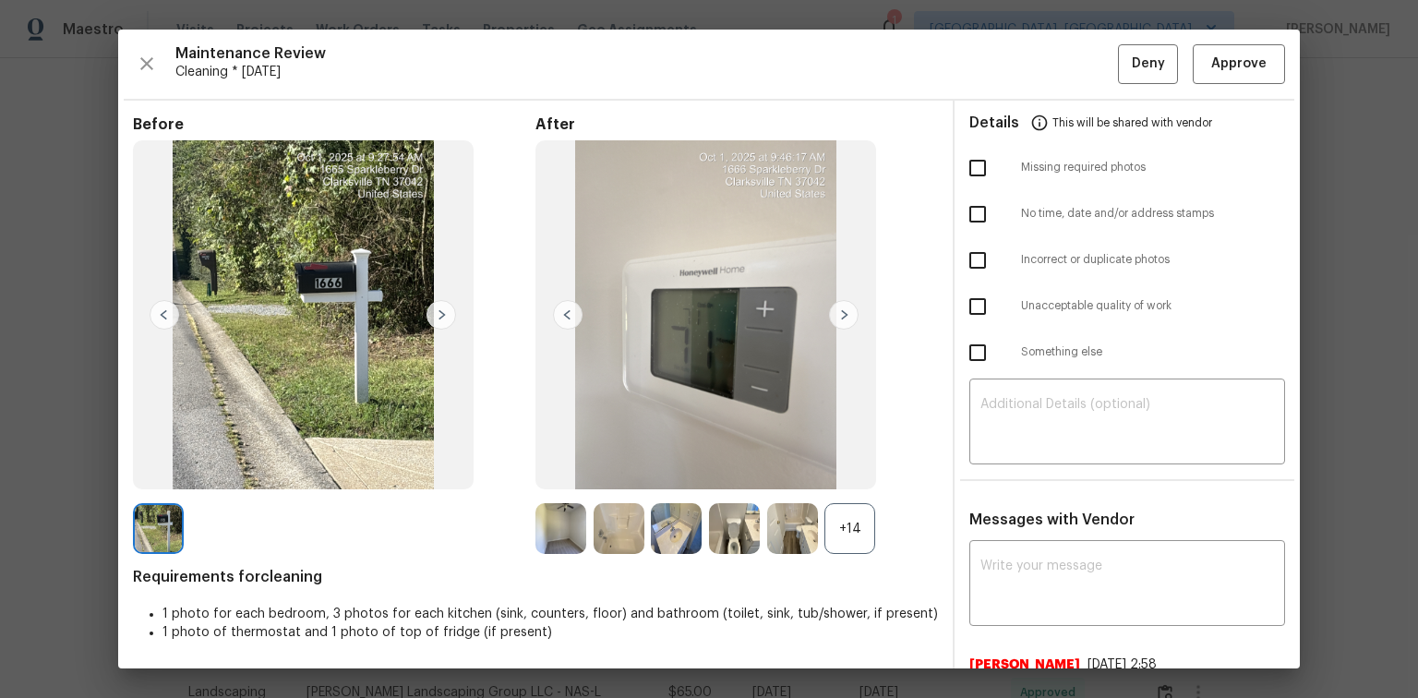
click at [844, 315] on img at bounding box center [844, 315] width 30 height 30
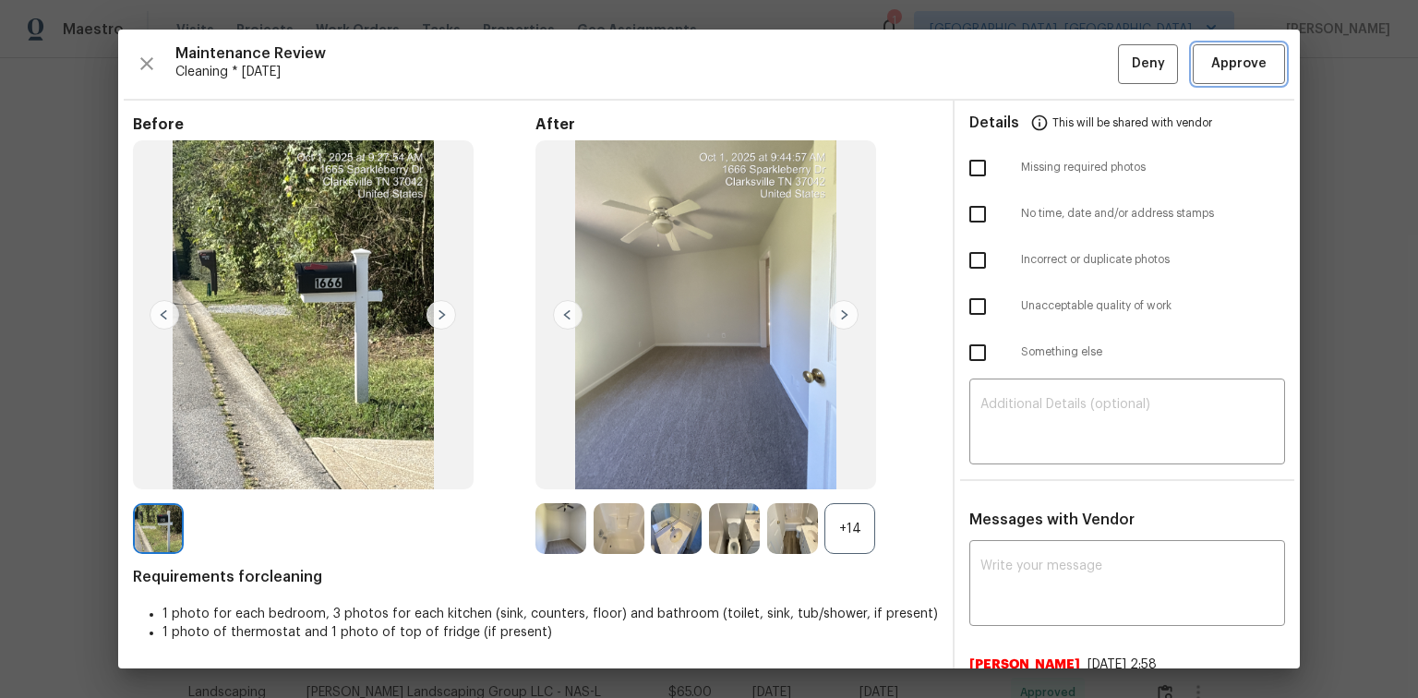
click at [1229, 62] on span "Approve" at bounding box center [1239, 64] width 55 height 23
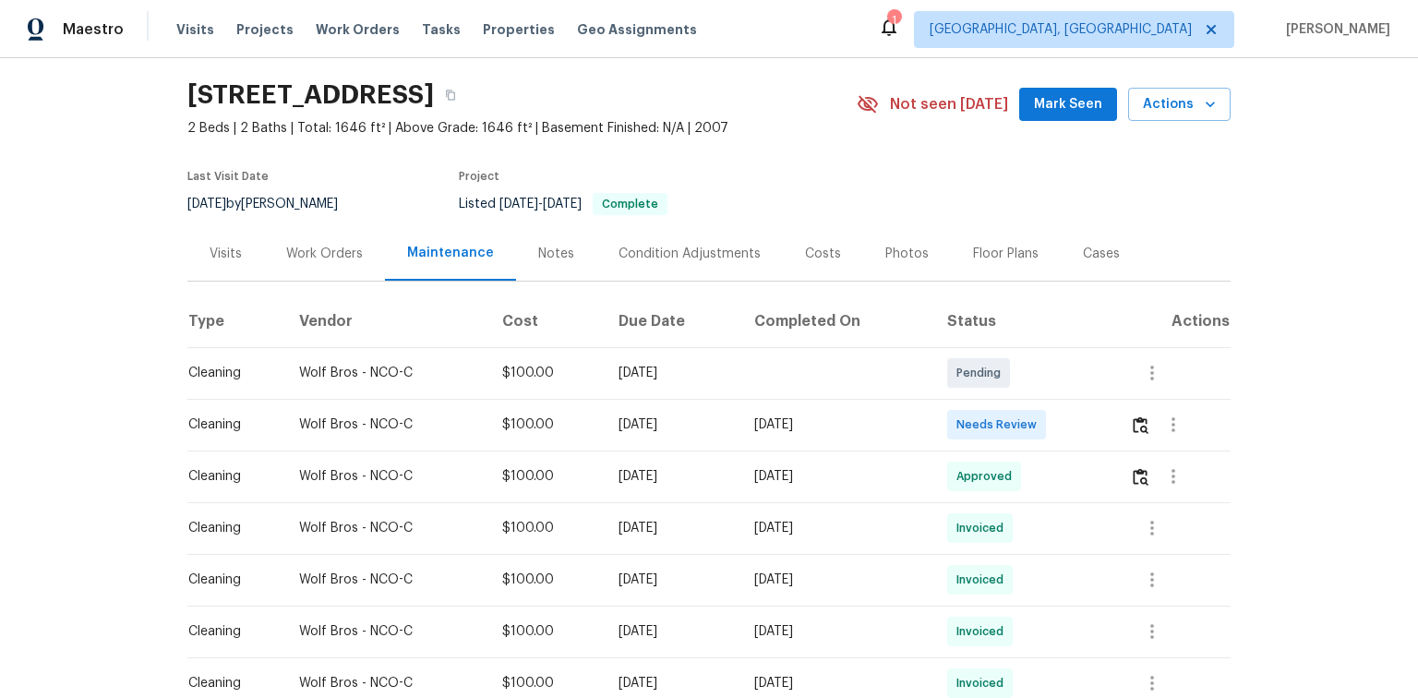
scroll to position [148, 0]
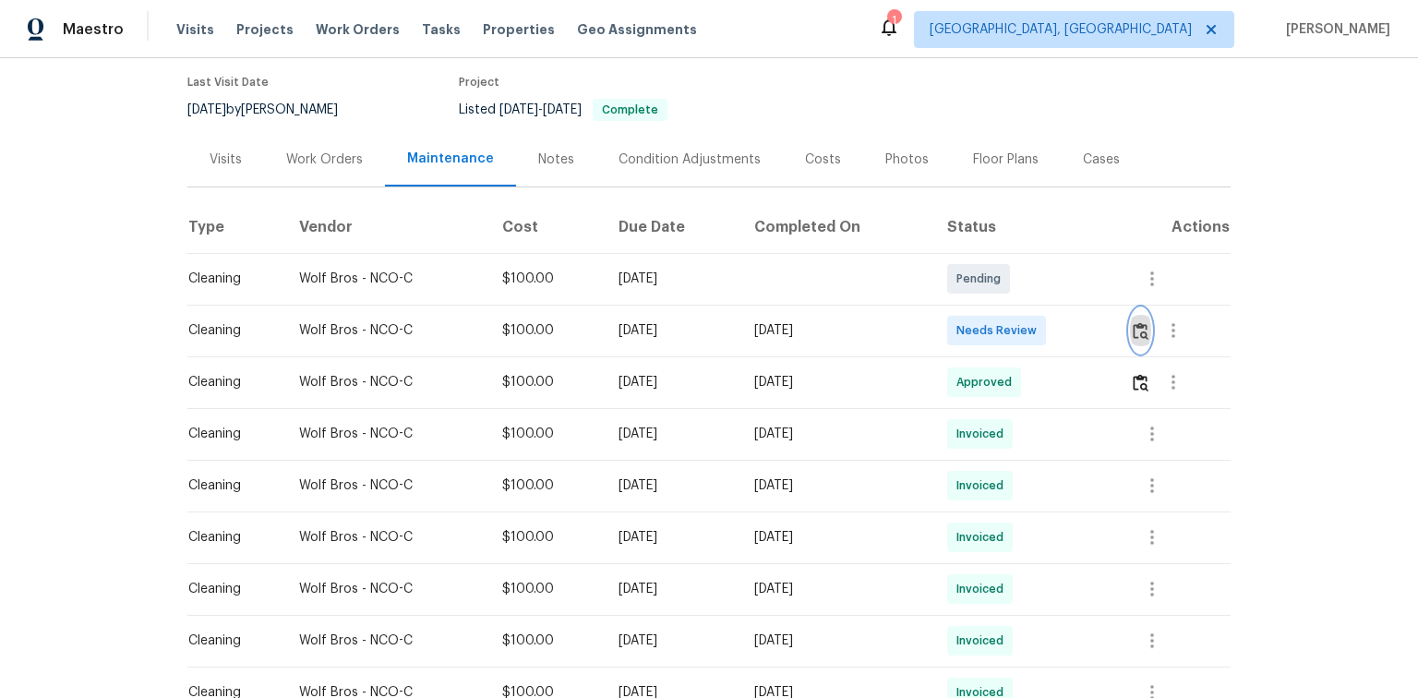
click at [1145, 330] on img "button" at bounding box center [1141, 331] width 16 height 18
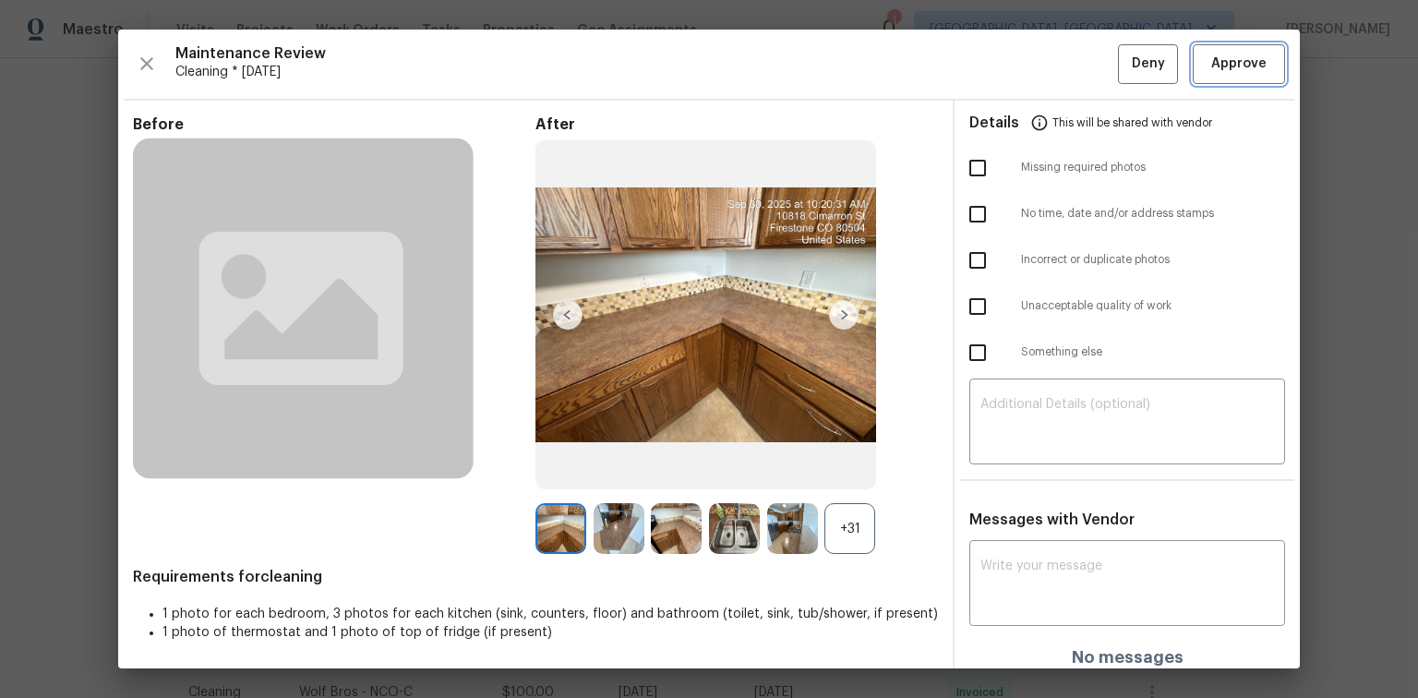
click at [1235, 70] on span "Approve" at bounding box center [1239, 64] width 55 height 23
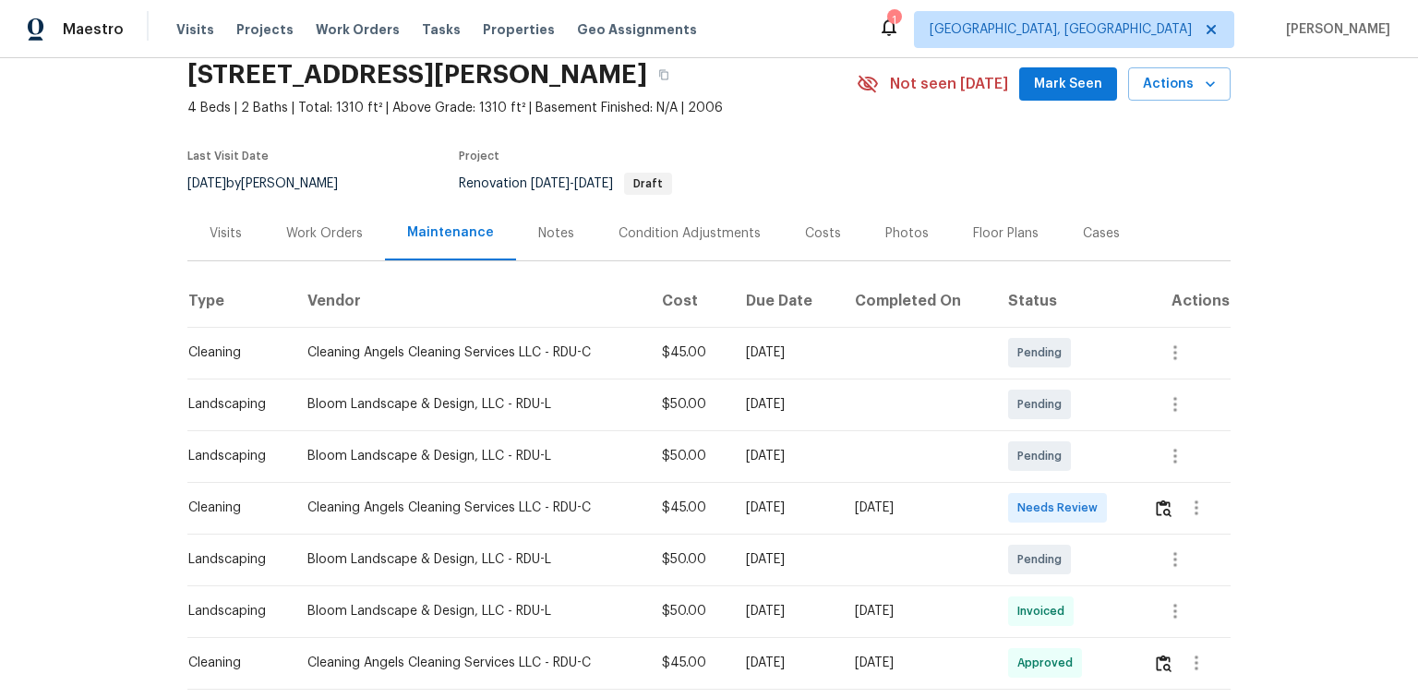
scroll to position [222, 0]
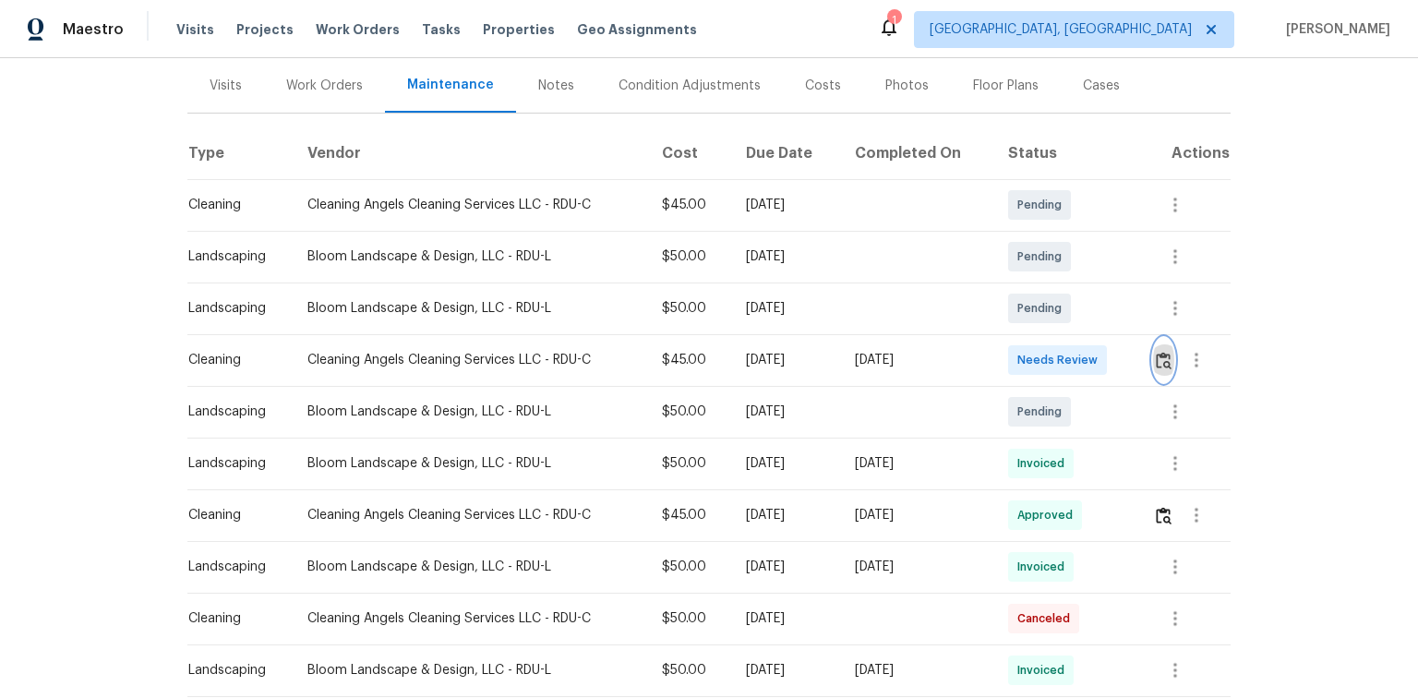
click at [1166, 360] on img "button" at bounding box center [1164, 361] width 16 height 18
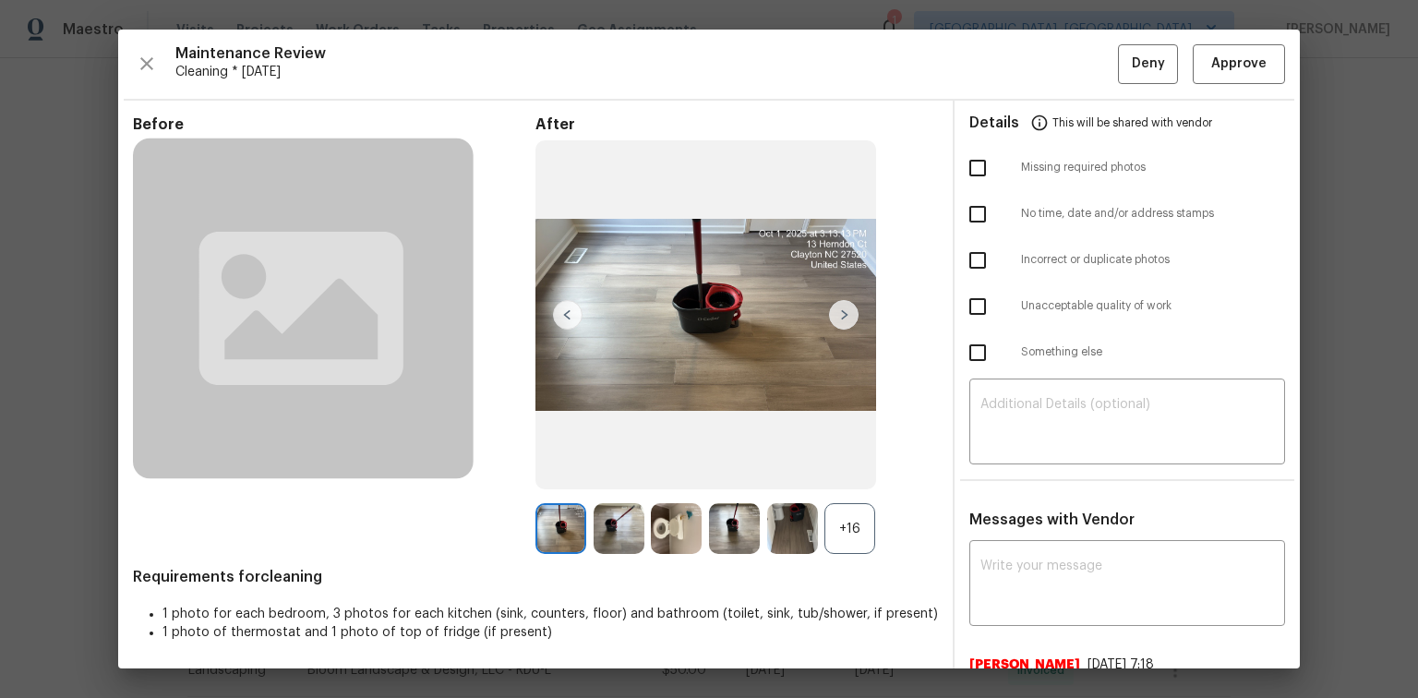
click at [554, 318] on img at bounding box center [568, 315] width 30 height 30
click at [561, 310] on img at bounding box center [568, 315] width 30 height 30
drag, startPoint x: 561, startPoint y: 310, endPoint x: 598, endPoint y: 318, distance: 38.6
click at [561, 311] on img at bounding box center [568, 315] width 30 height 30
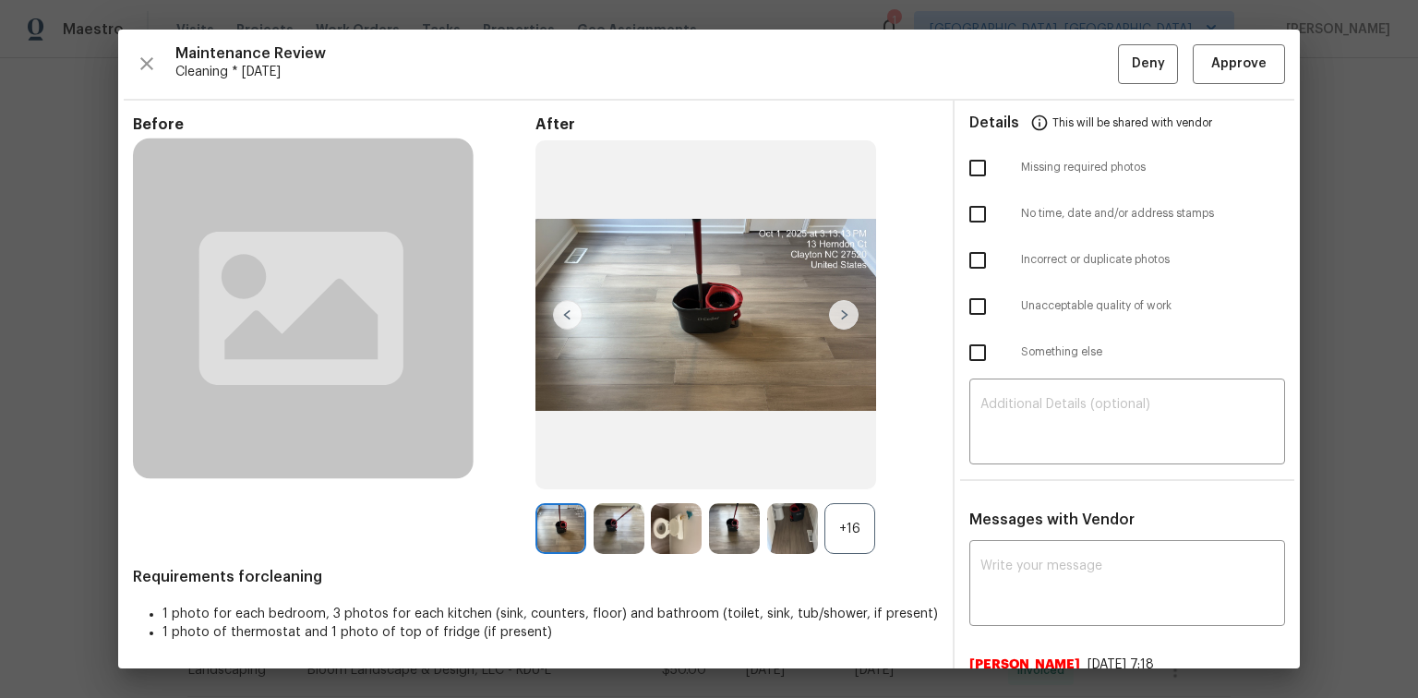
click at [835, 315] on img at bounding box center [844, 315] width 30 height 30
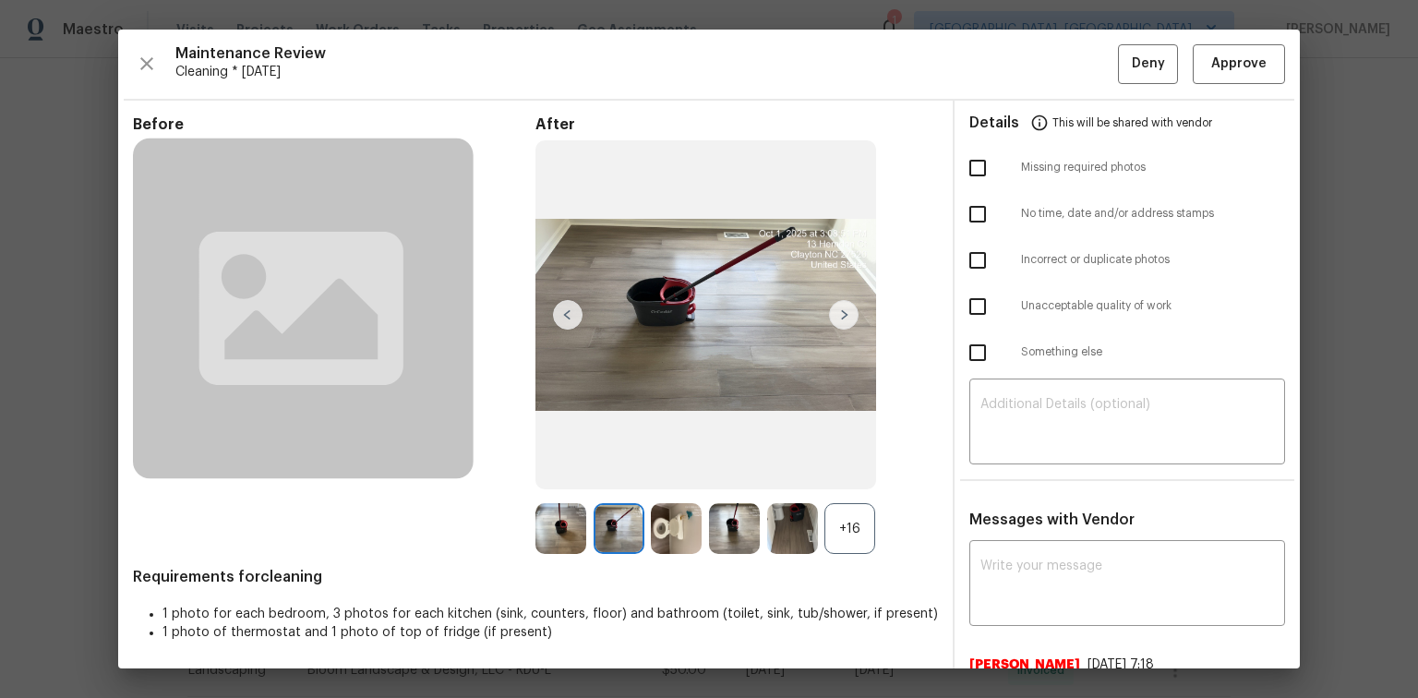
click at [842, 521] on div "+16" at bounding box center [850, 528] width 51 height 51
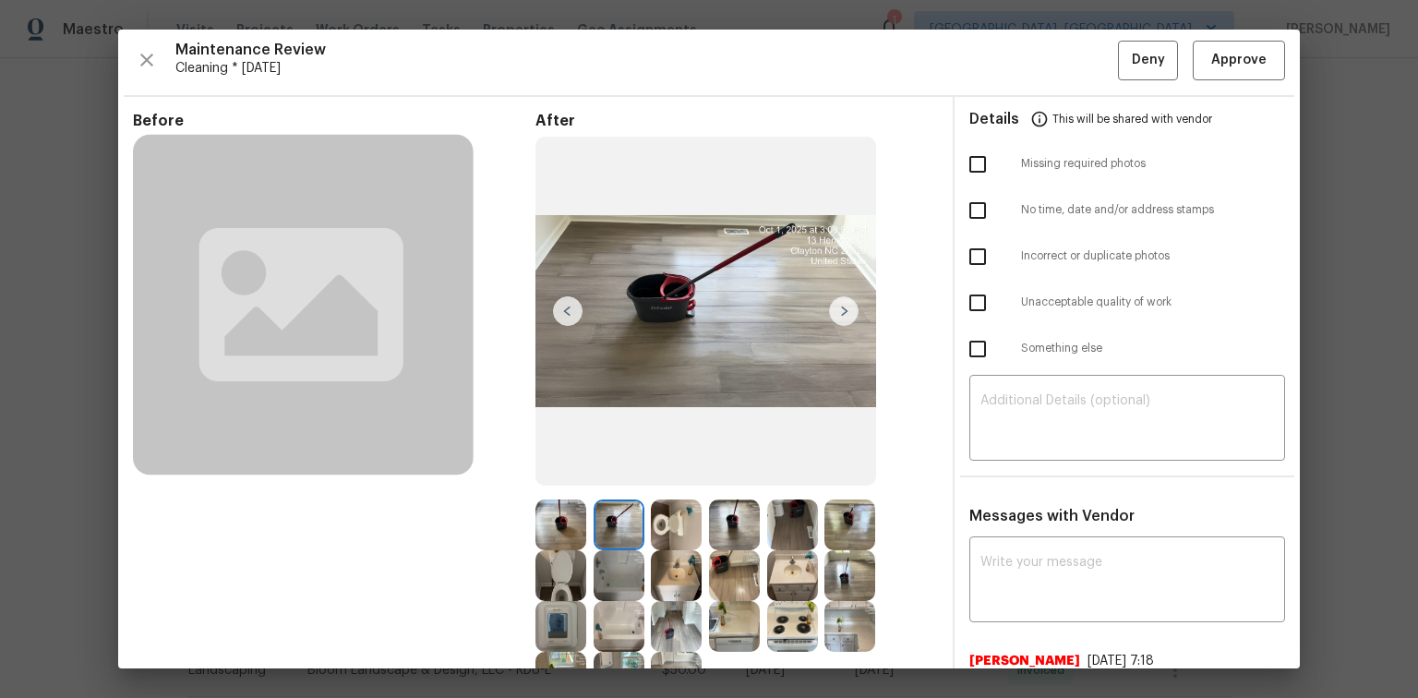
scroll to position [0, 0]
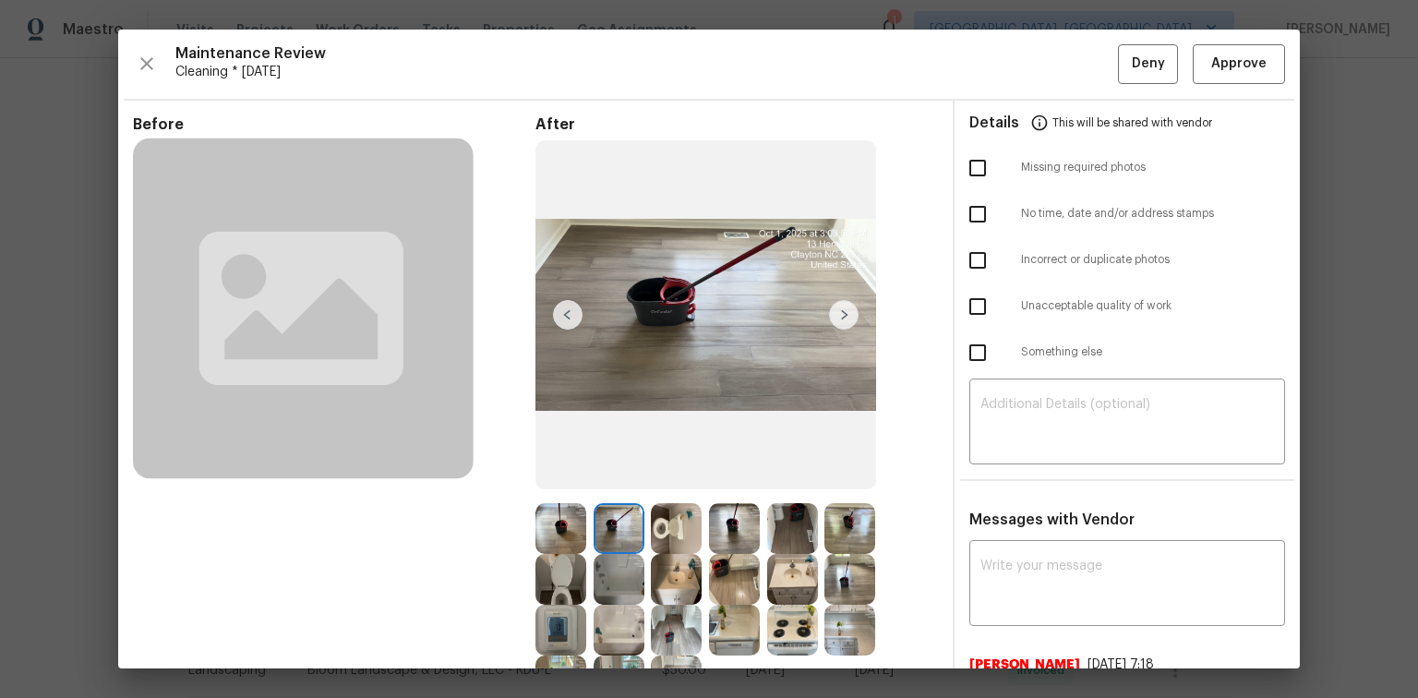
click at [832, 308] on img at bounding box center [844, 315] width 30 height 30
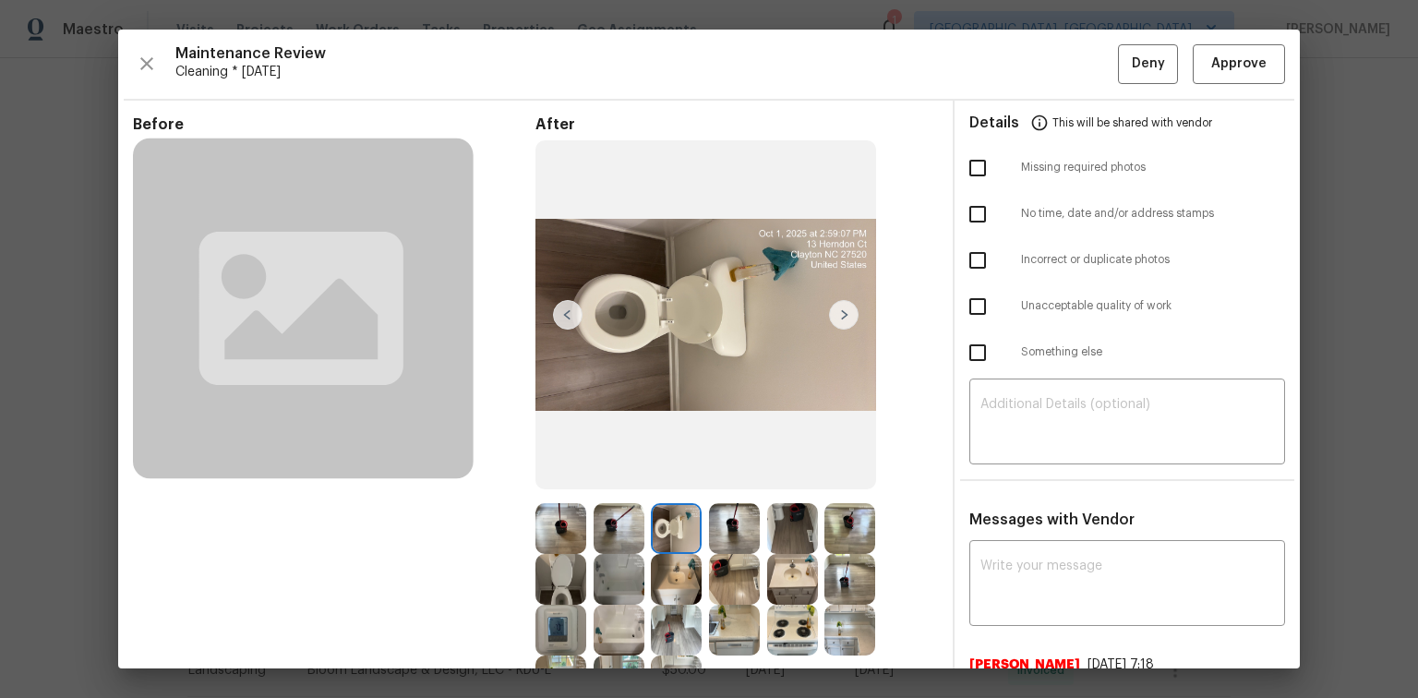
click at [832, 308] on img at bounding box center [844, 315] width 30 height 30
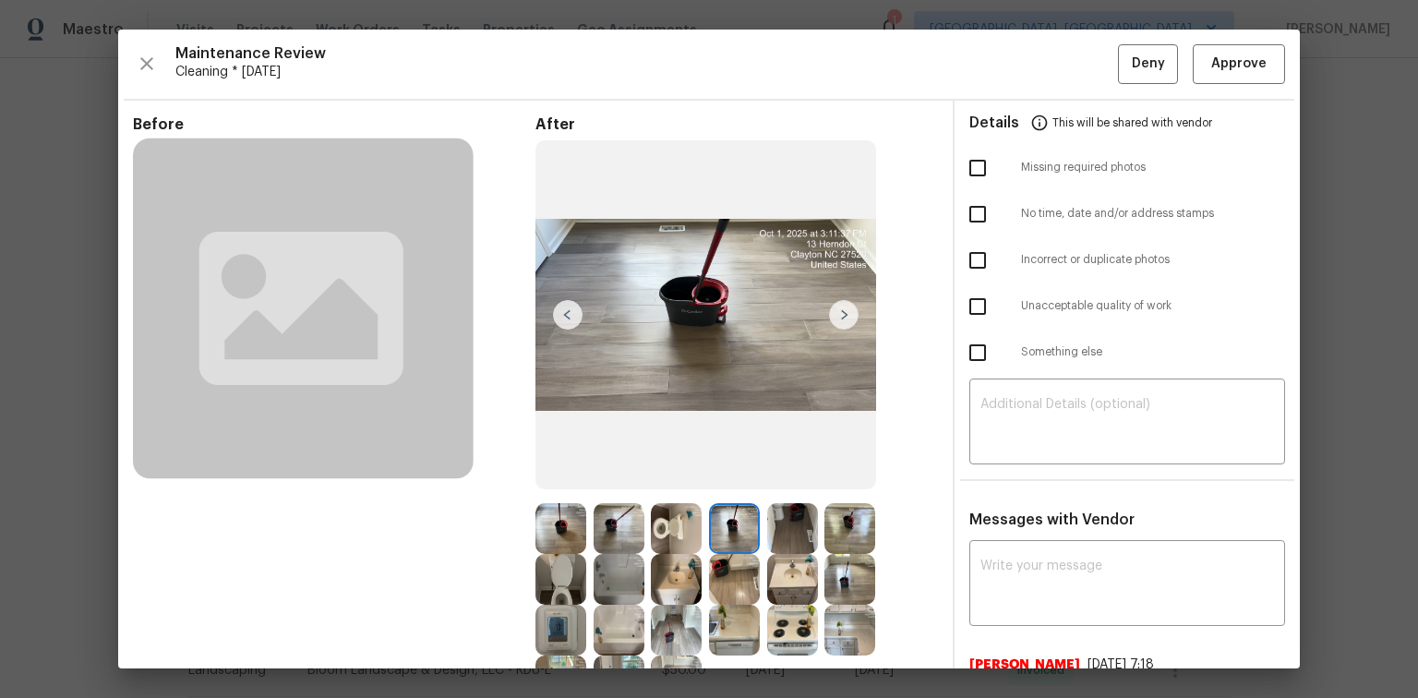
click at [832, 308] on img at bounding box center [844, 315] width 30 height 30
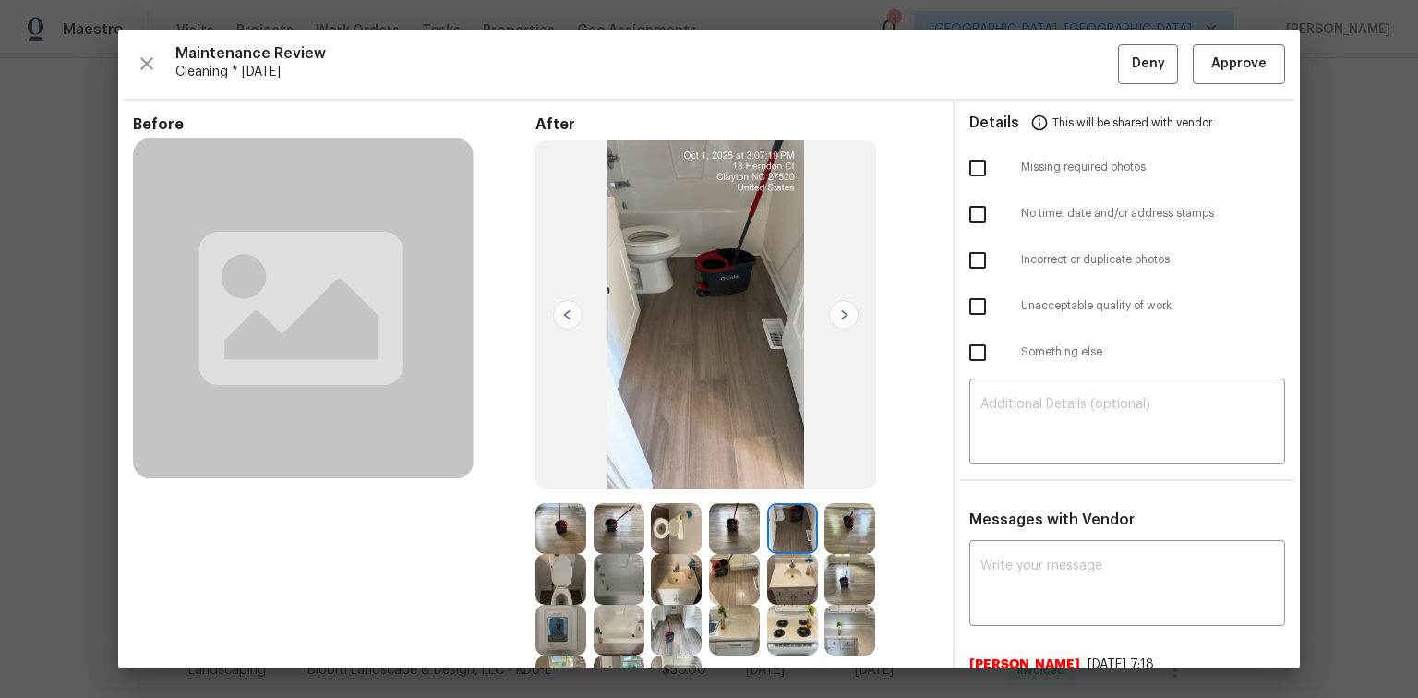
click at [832, 308] on img at bounding box center [844, 315] width 30 height 30
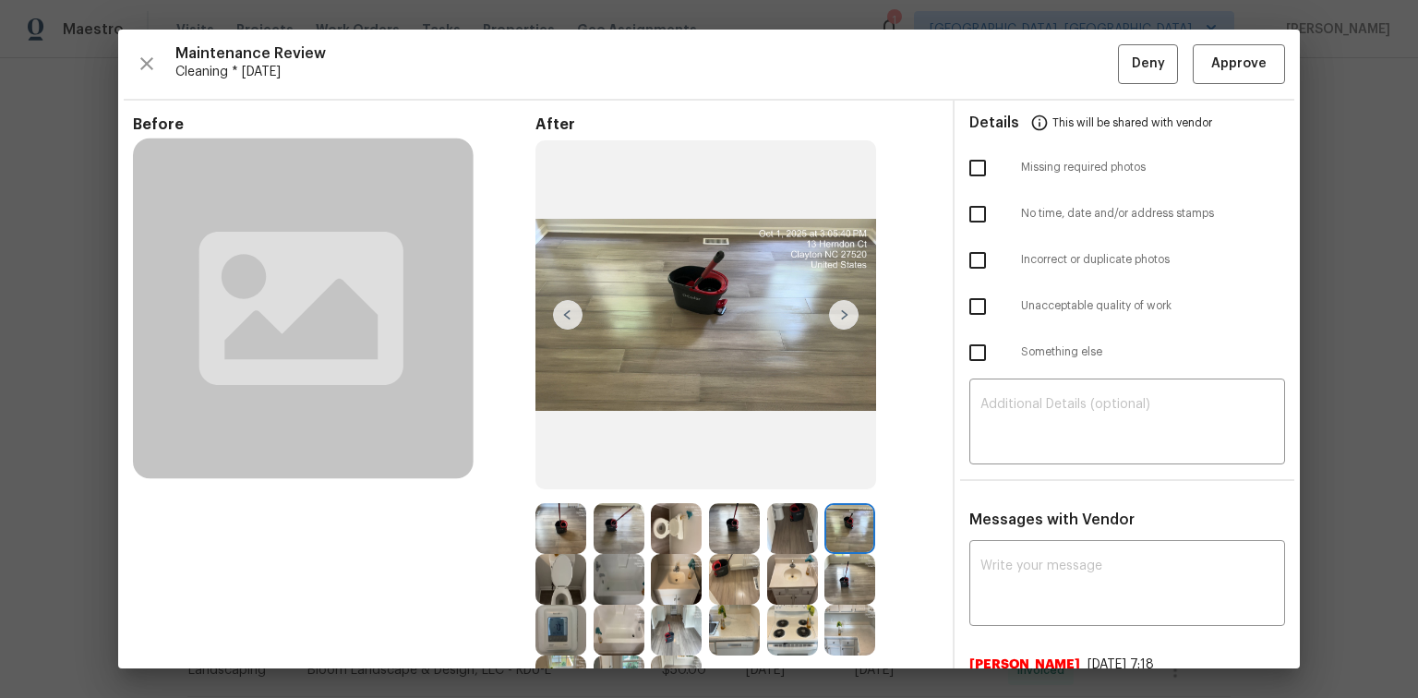
click at [832, 308] on img at bounding box center [844, 315] width 30 height 30
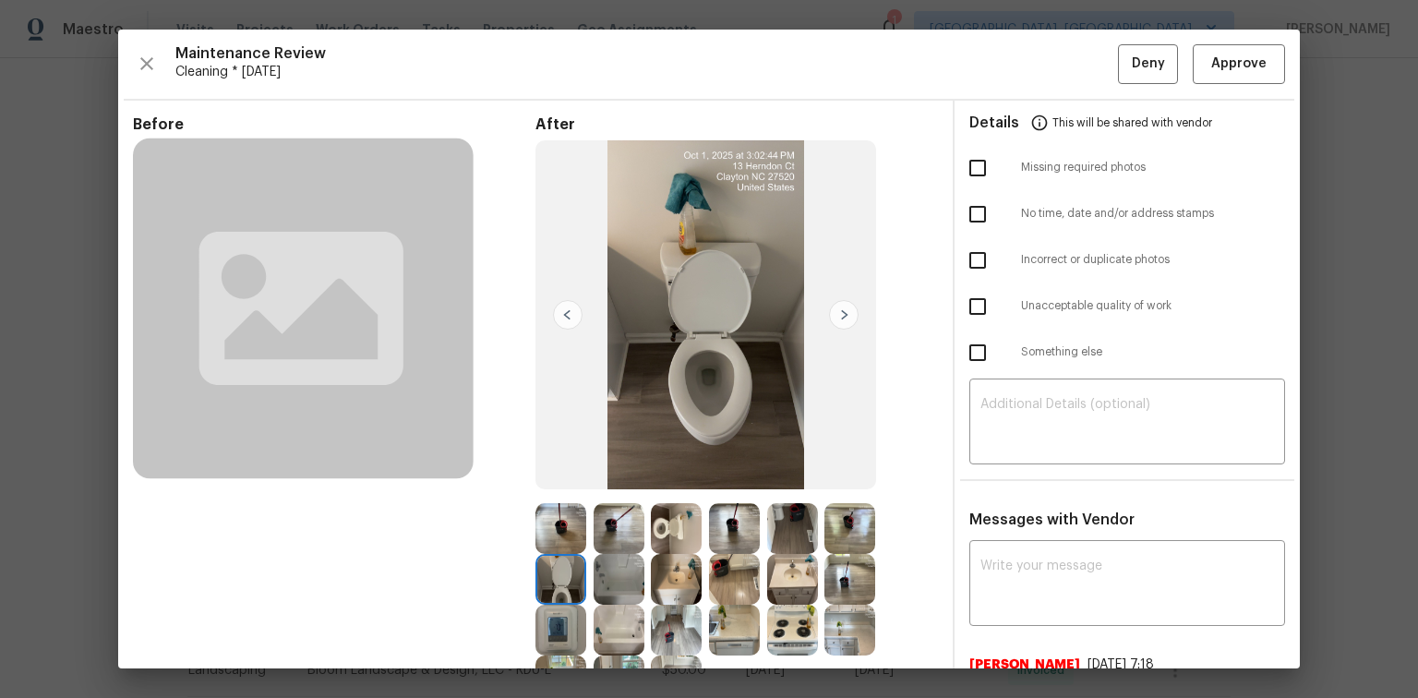
click at [832, 308] on img at bounding box center [844, 315] width 30 height 30
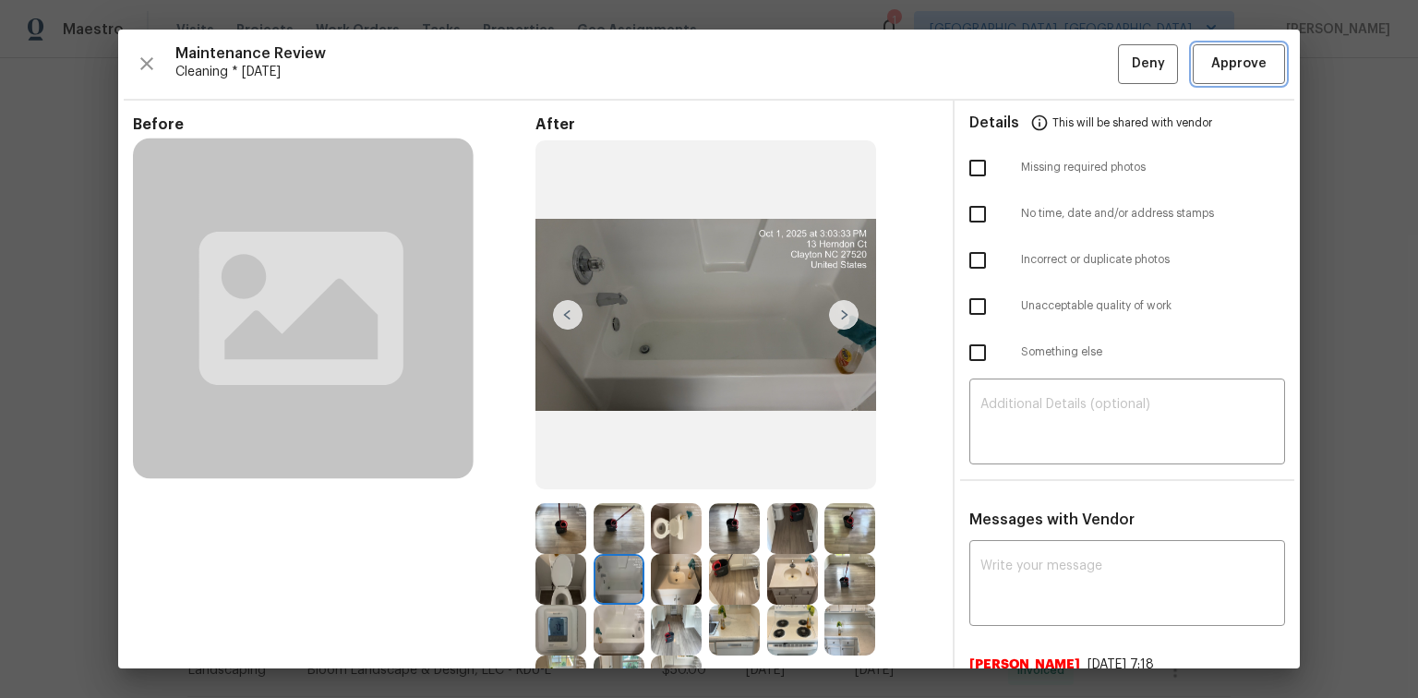
click at [1224, 70] on span "Approve" at bounding box center [1239, 64] width 55 height 23
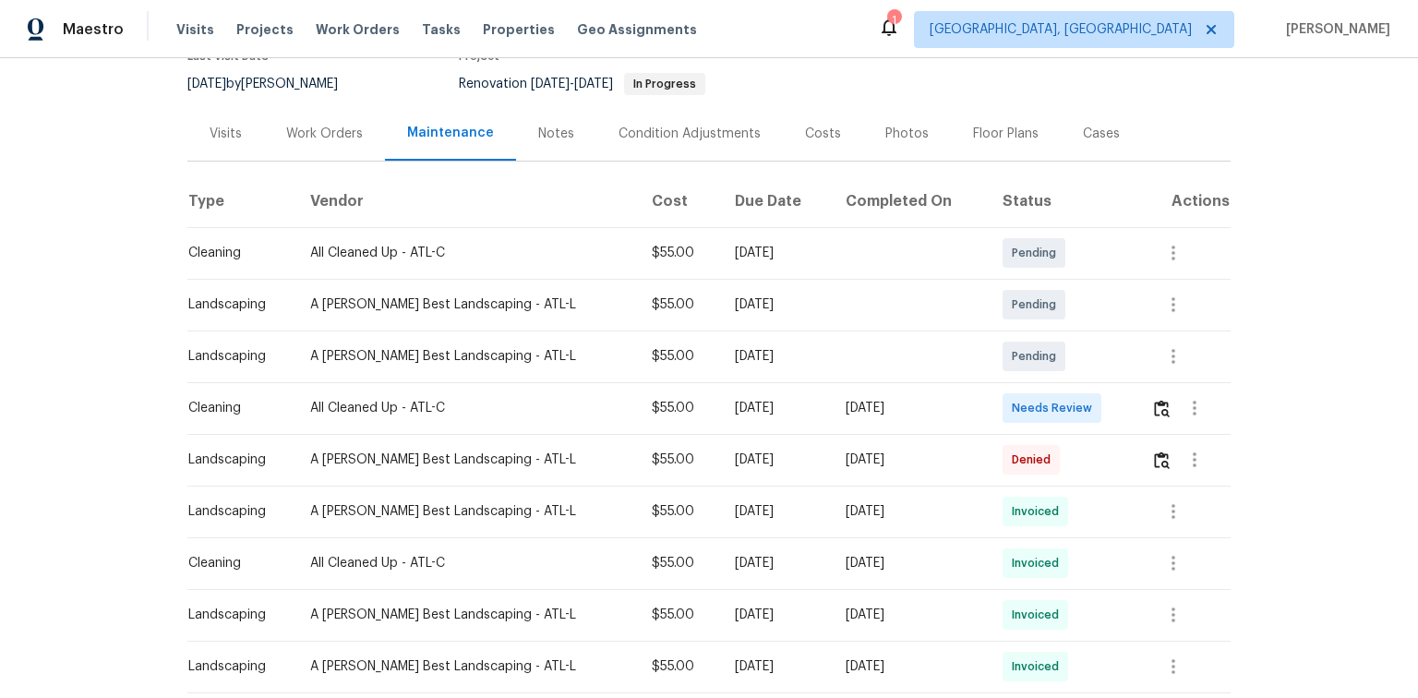
scroll to position [222, 0]
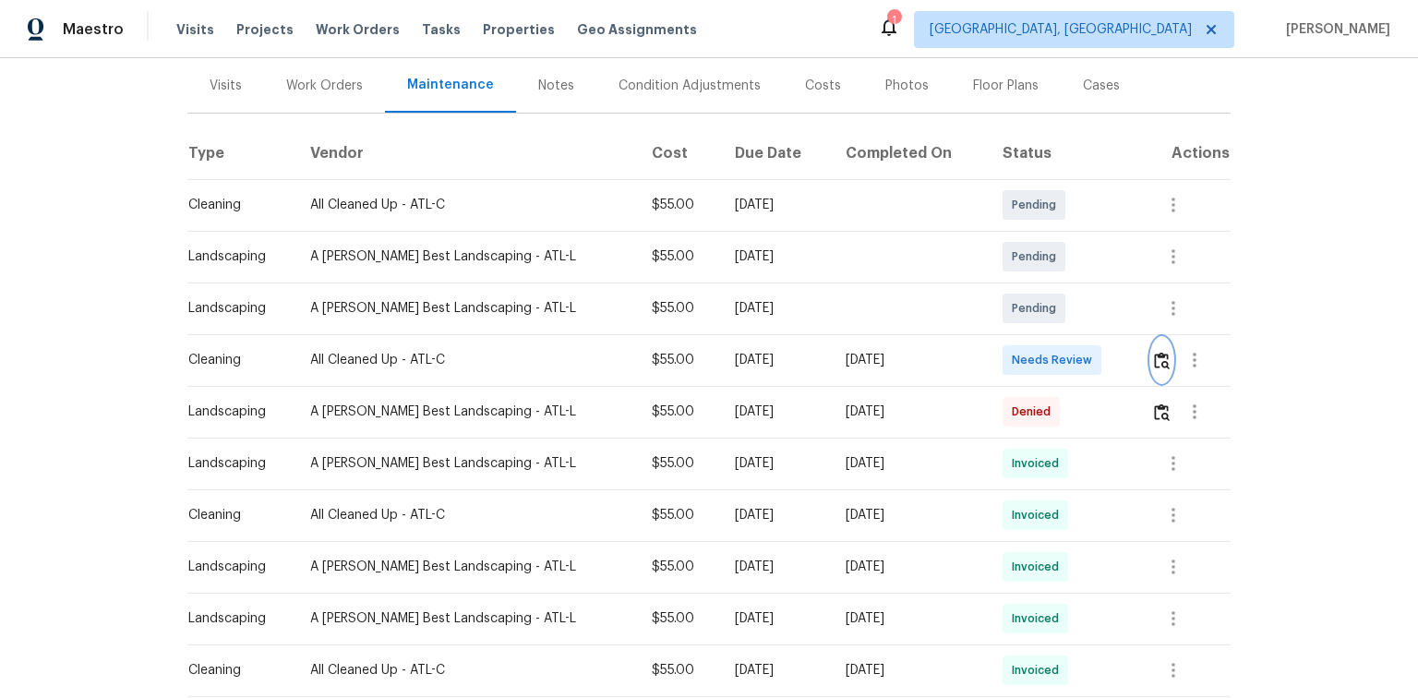
click at [1157, 355] on img "button" at bounding box center [1162, 361] width 16 height 18
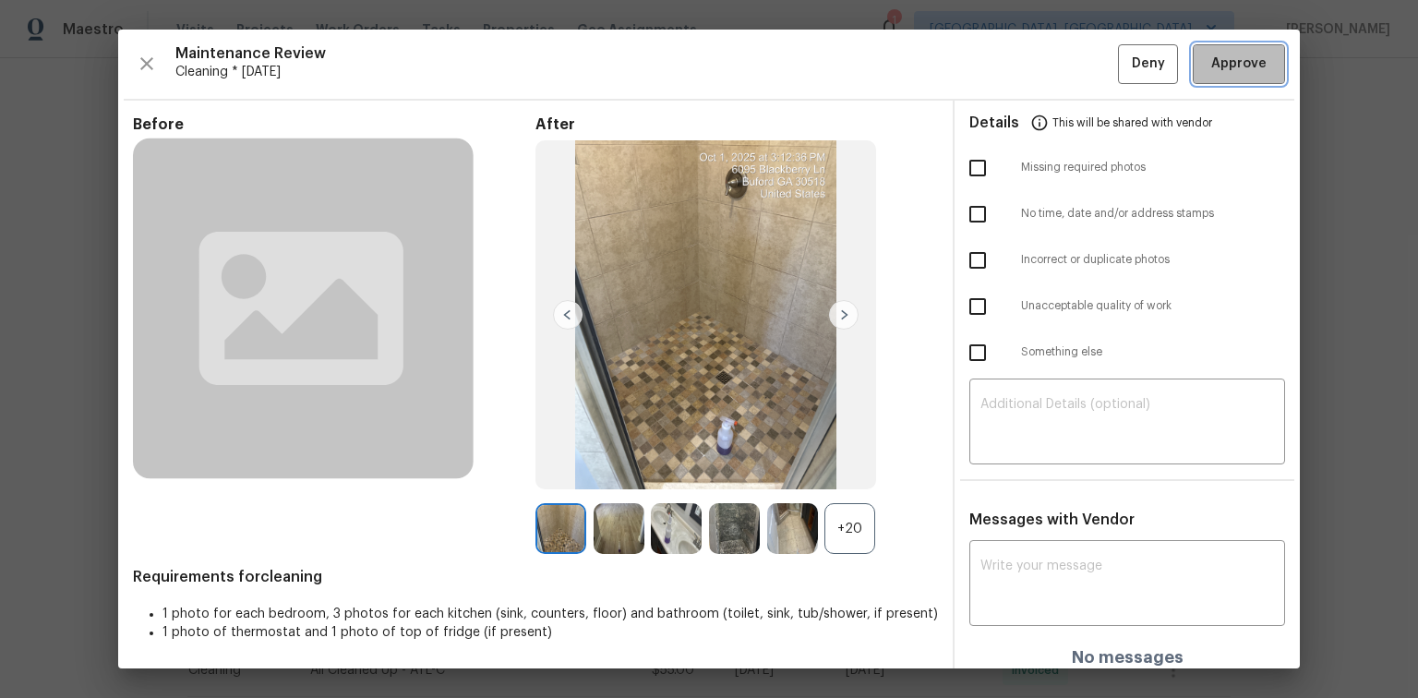
click at [1245, 51] on button "Approve" at bounding box center [1239, 64] width 92 height 40
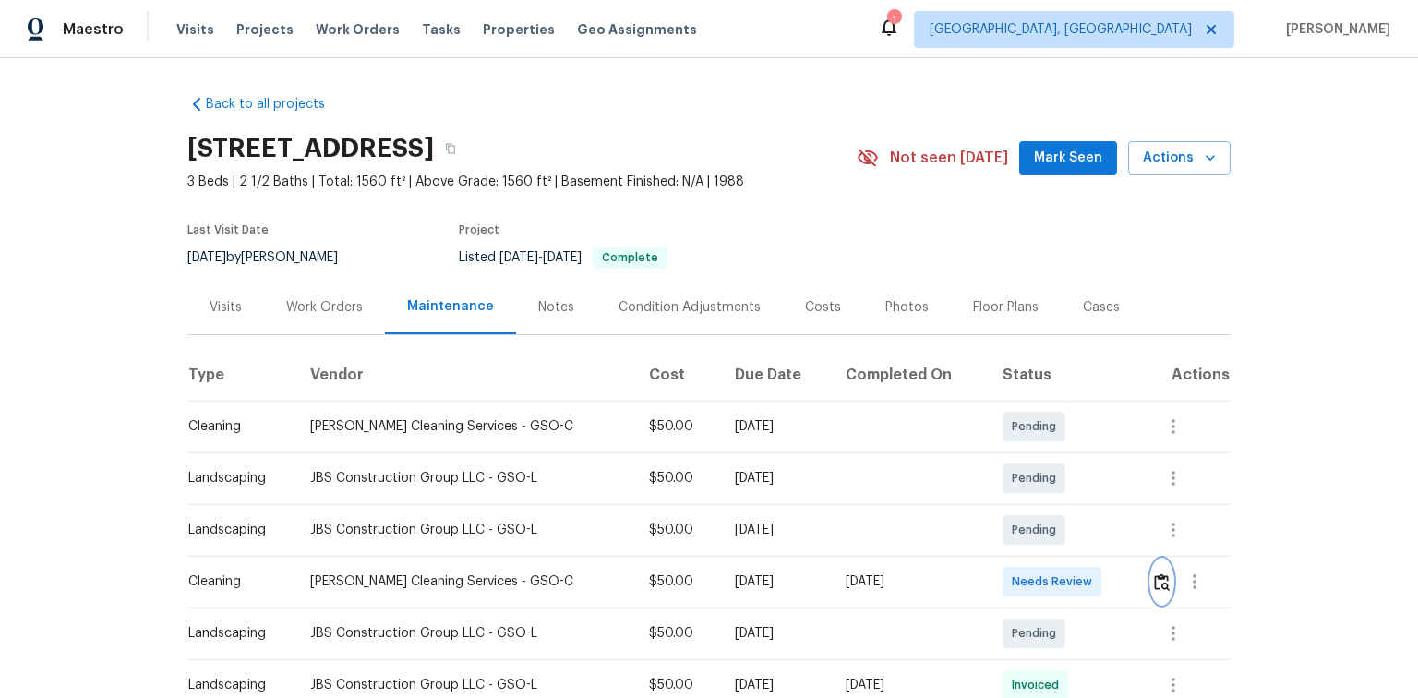
click at [1163, 582] on img "button" at bounding box center [1162, 582] width 16 height 18
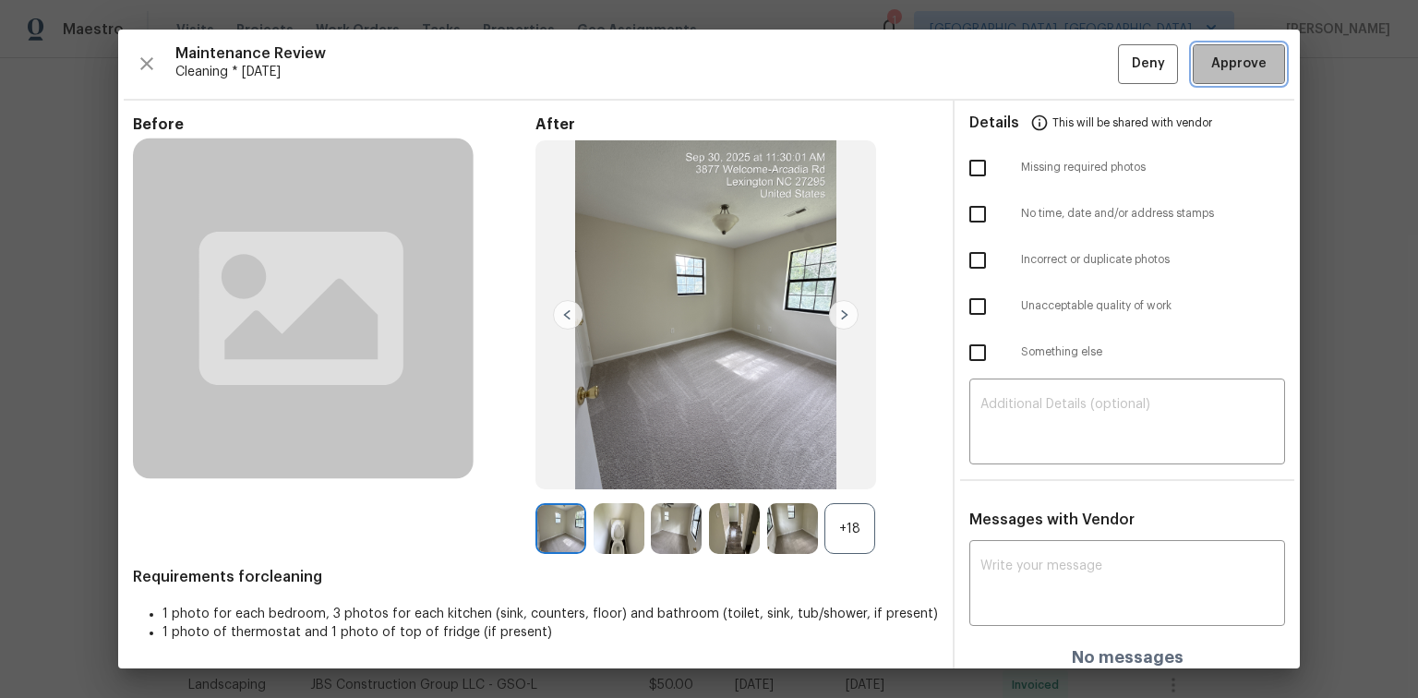
click at [1231, 55] on span "Approve" at bounding box center [1239, 64] width 55 height 23
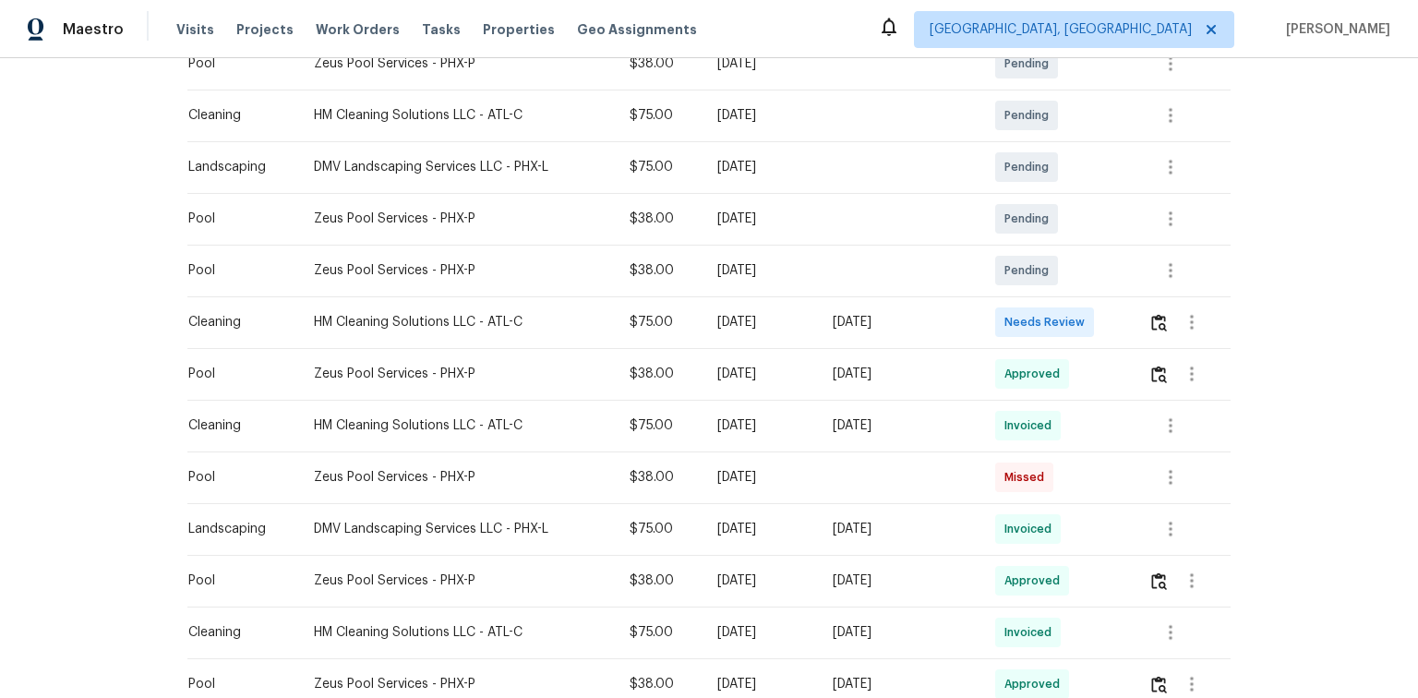
scroll to position [369, 0]
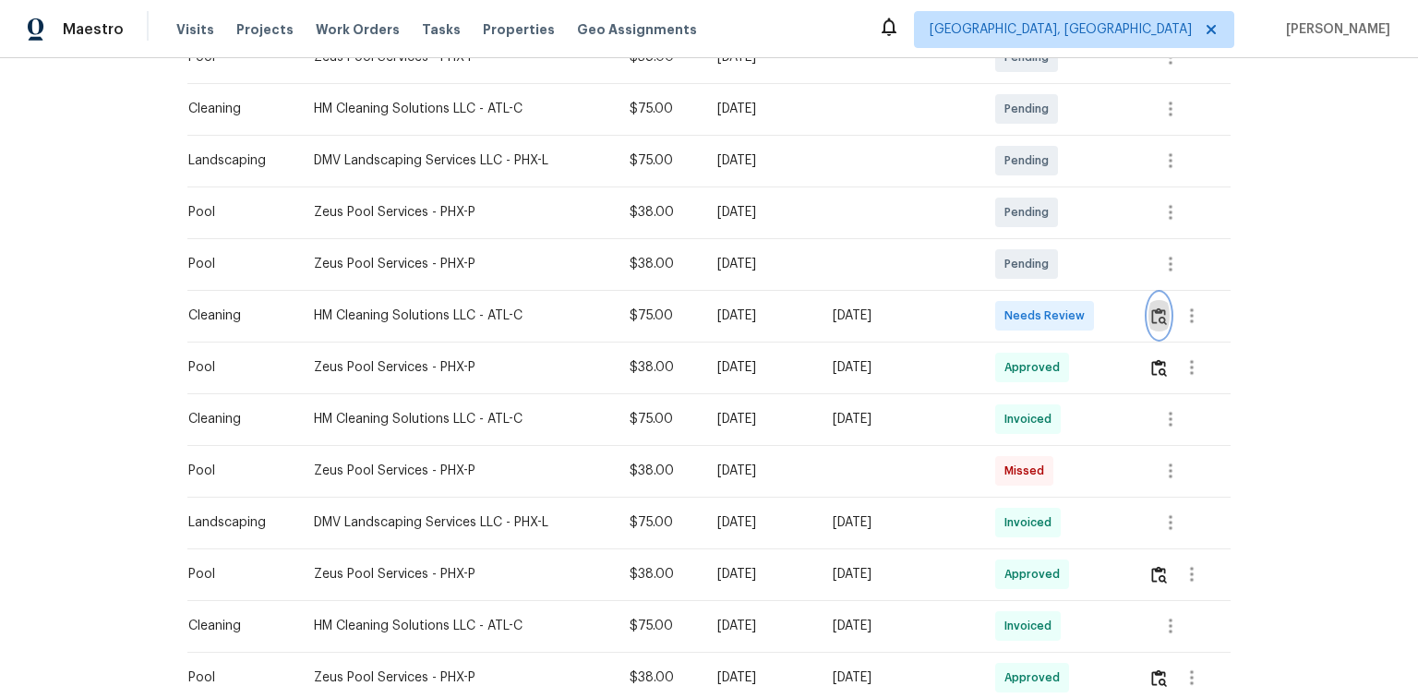
click at [1164, 312] on img "button" at bounding box center [1160, 317] width 16 height 18
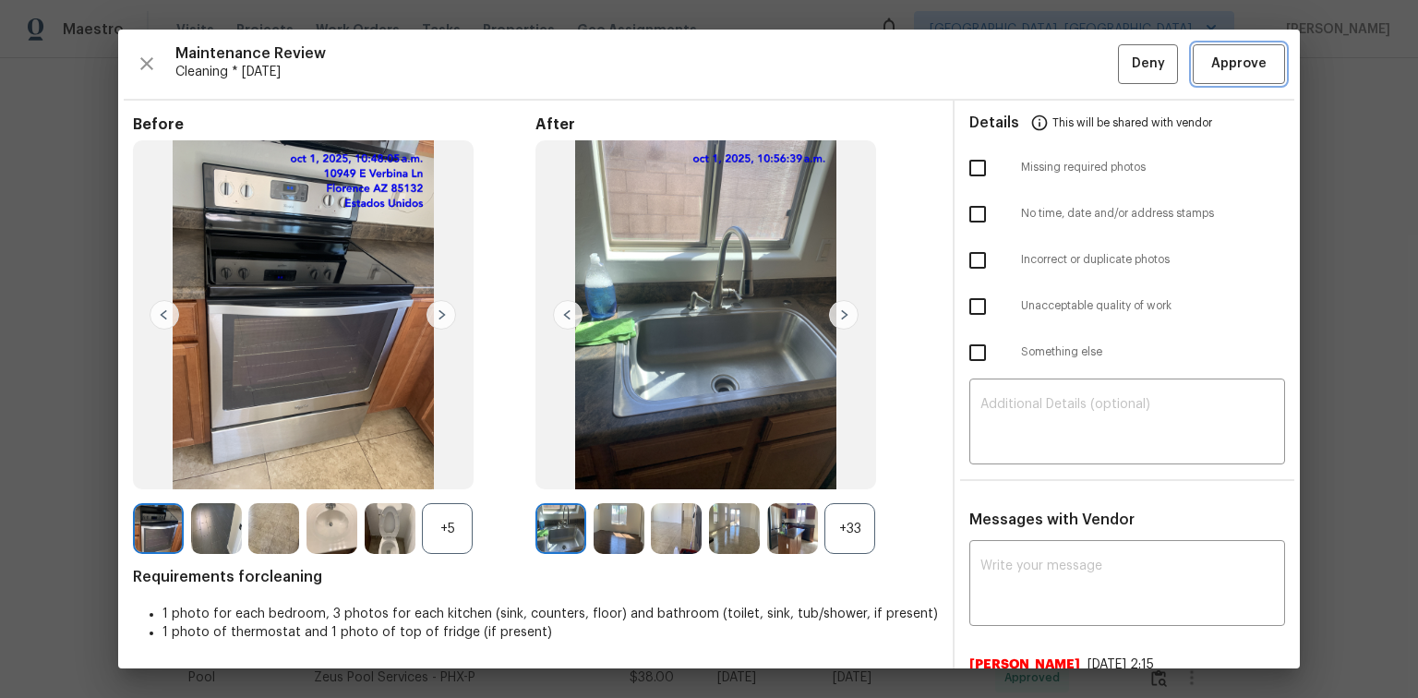
click at [1202, 78] on button "Approve" at bounding box center [1239, 64] width 92 height 40
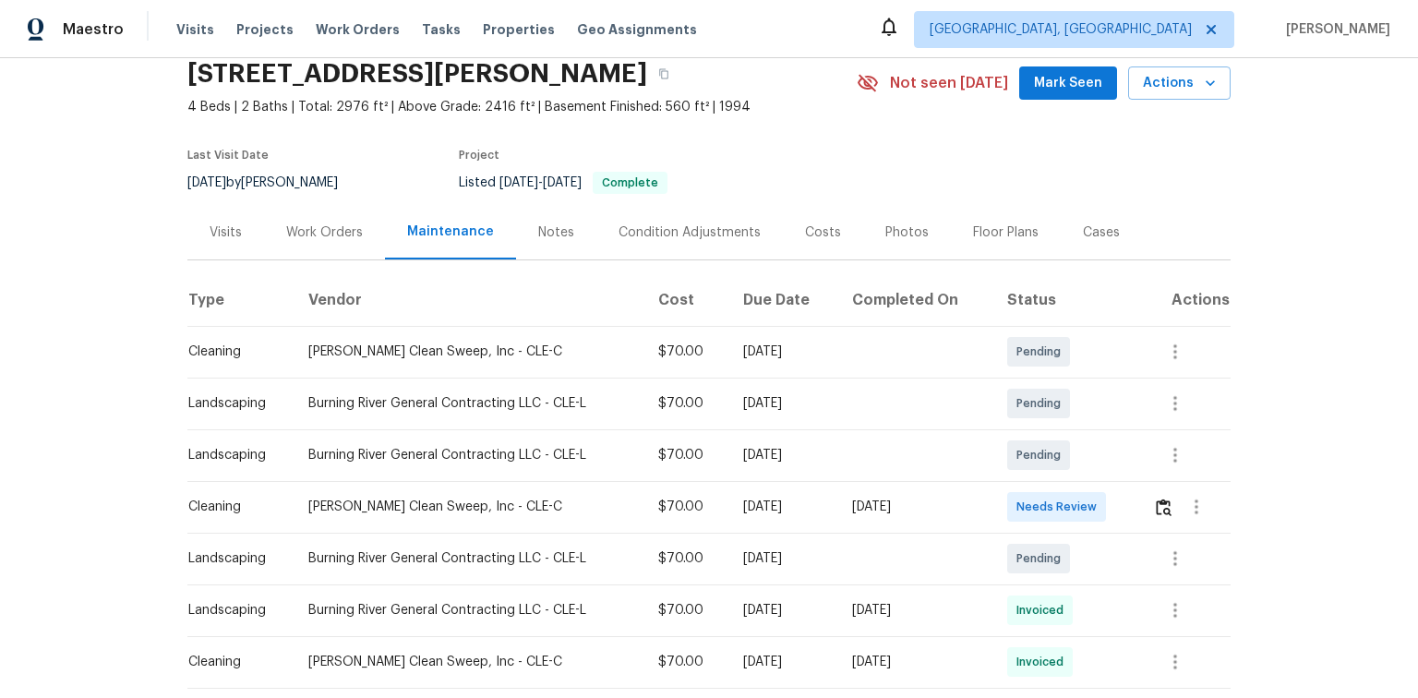
scroll to position [148, 0]
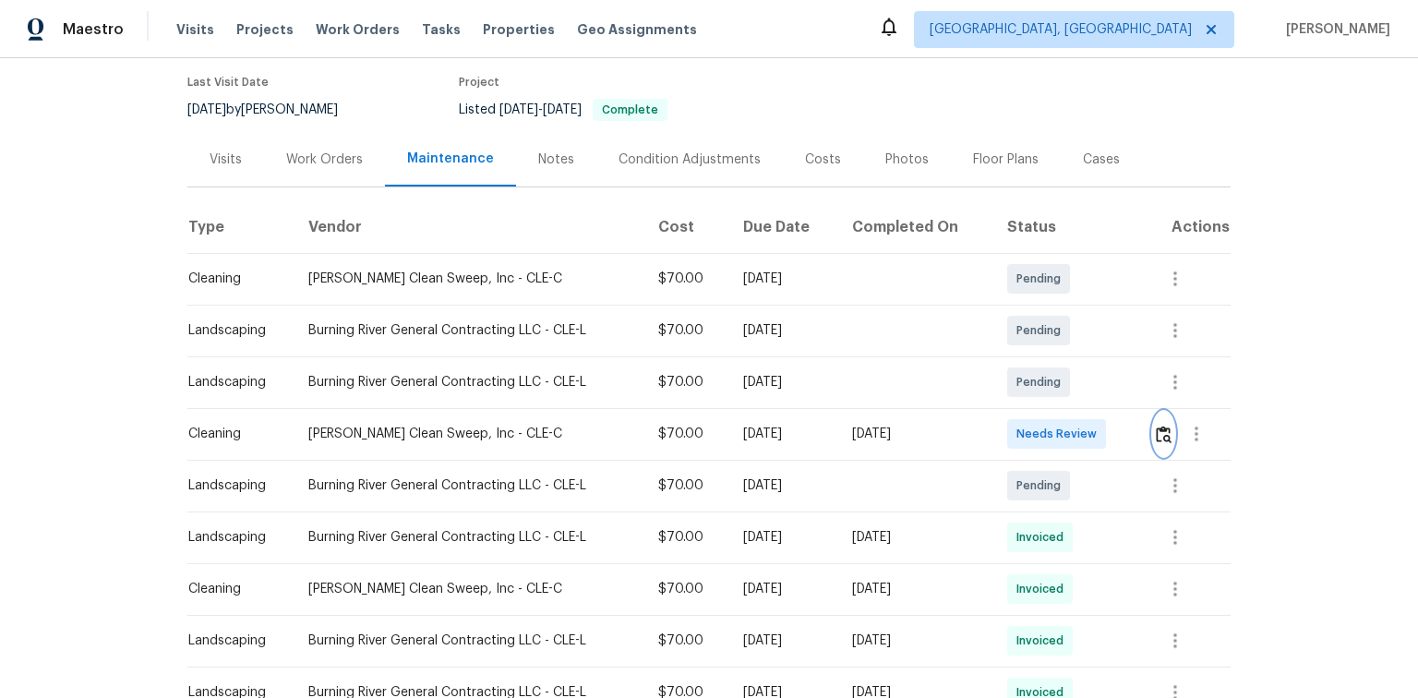
click at [1158, 427] on img "button" at bounding box center [1164, 435] width 16 height 18
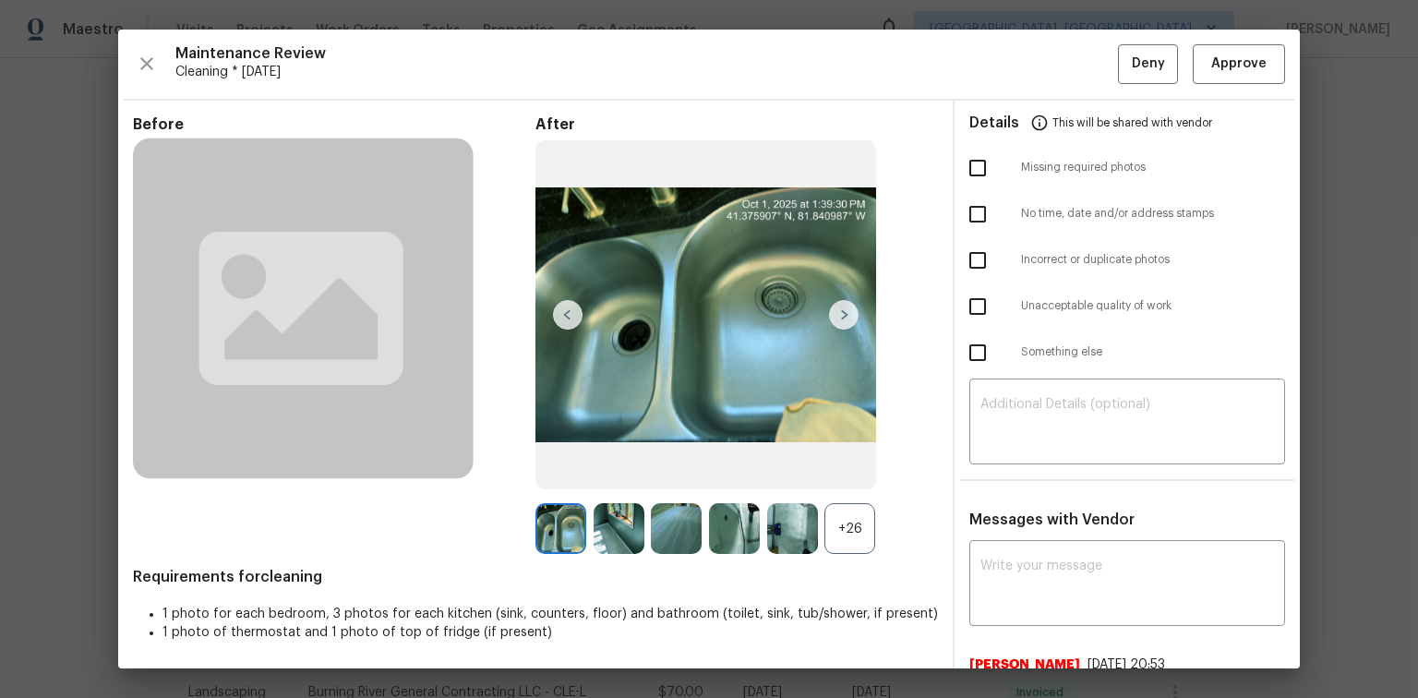
click at [971, 309] on input "checkbox" at bounding box center [978, 306] width 39 height 39
checkbox input "true"
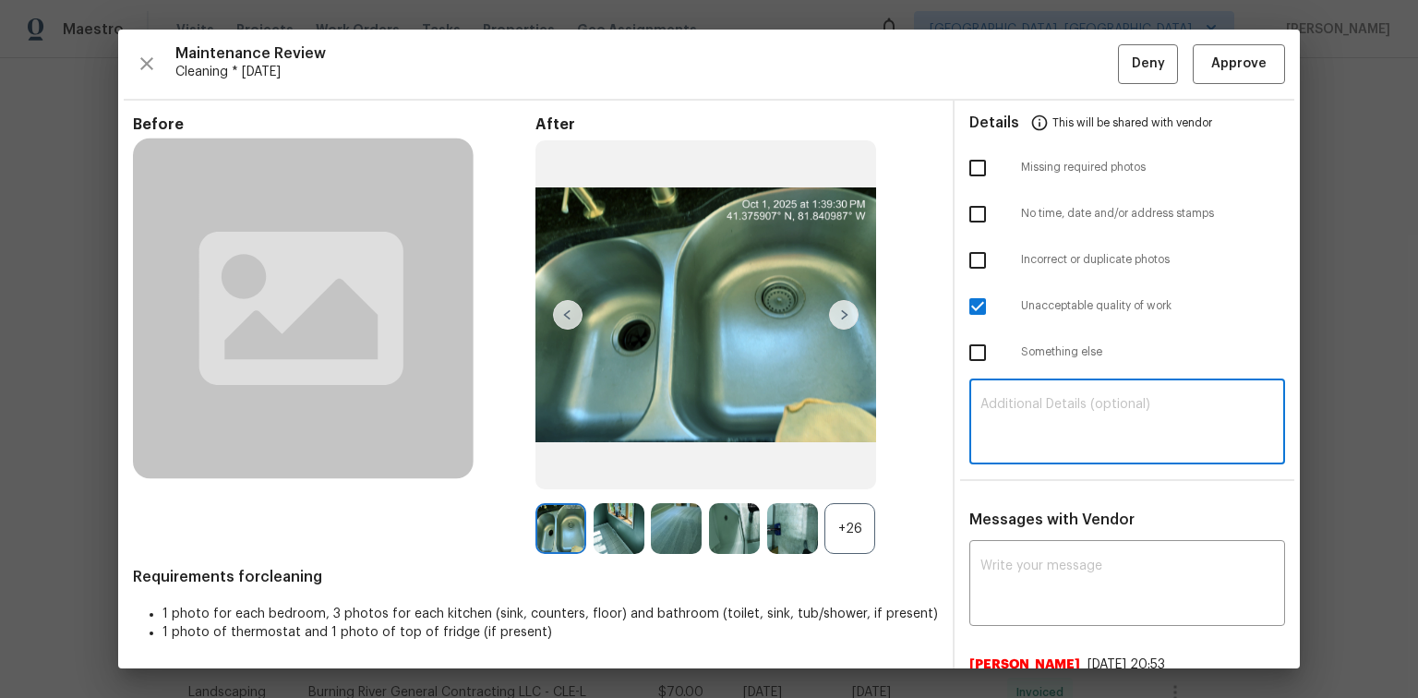
click at [1051, 425] on textarea at bounding box center [1128, 424] width 294 height 52
paste textarea "Maintenance Audit Team: Hello! Unfortunately, this Cleaning visit completed on …"
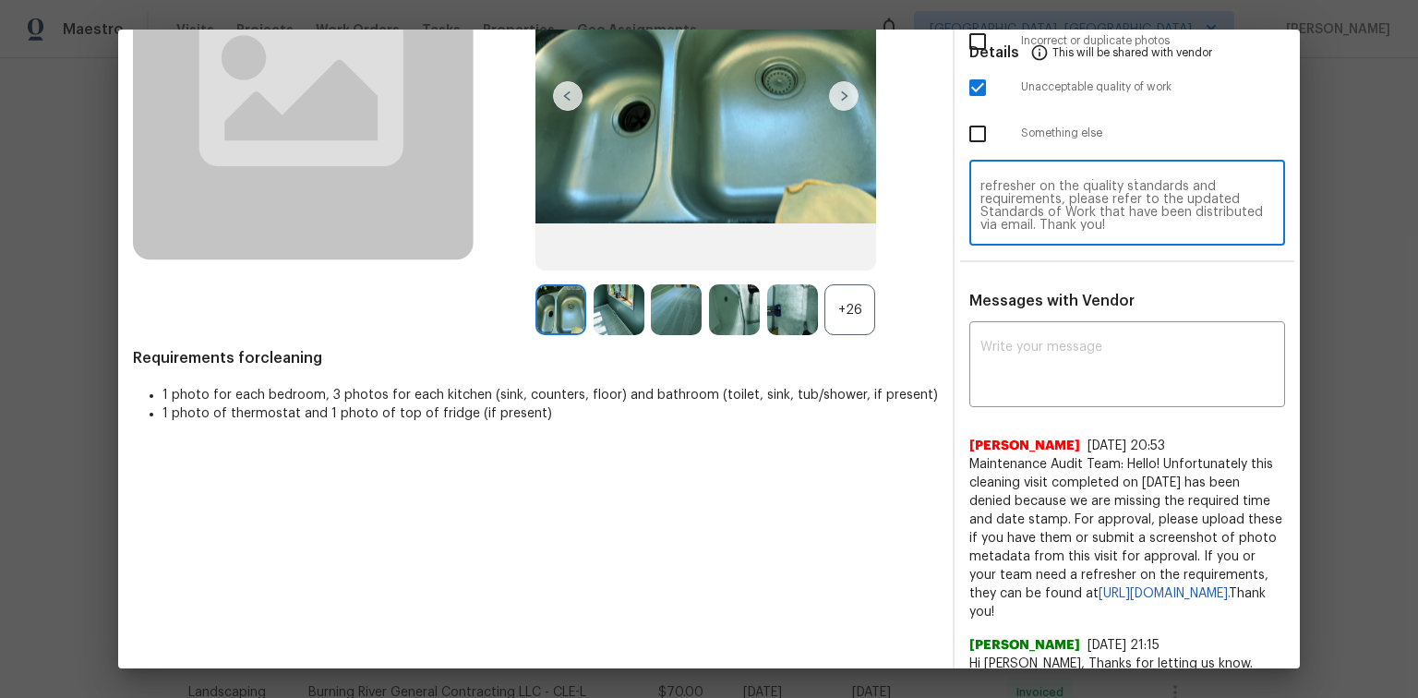
scroll to position [222, 0]
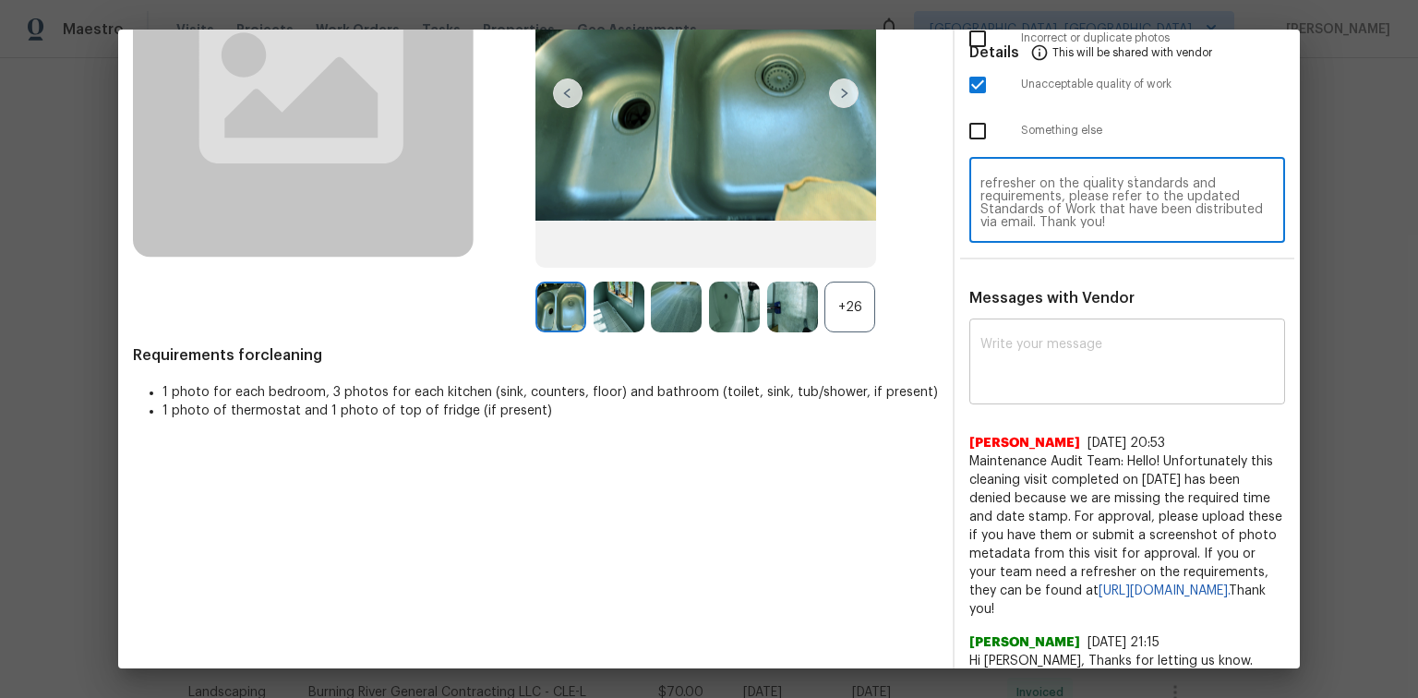
type textarea "Maintenance Audit Team: Hello! Unfortunately, this Cleaning visit completed on …"
click at [1029, 366] on textarea at bounding box center [1128, 364] width 294 height 52
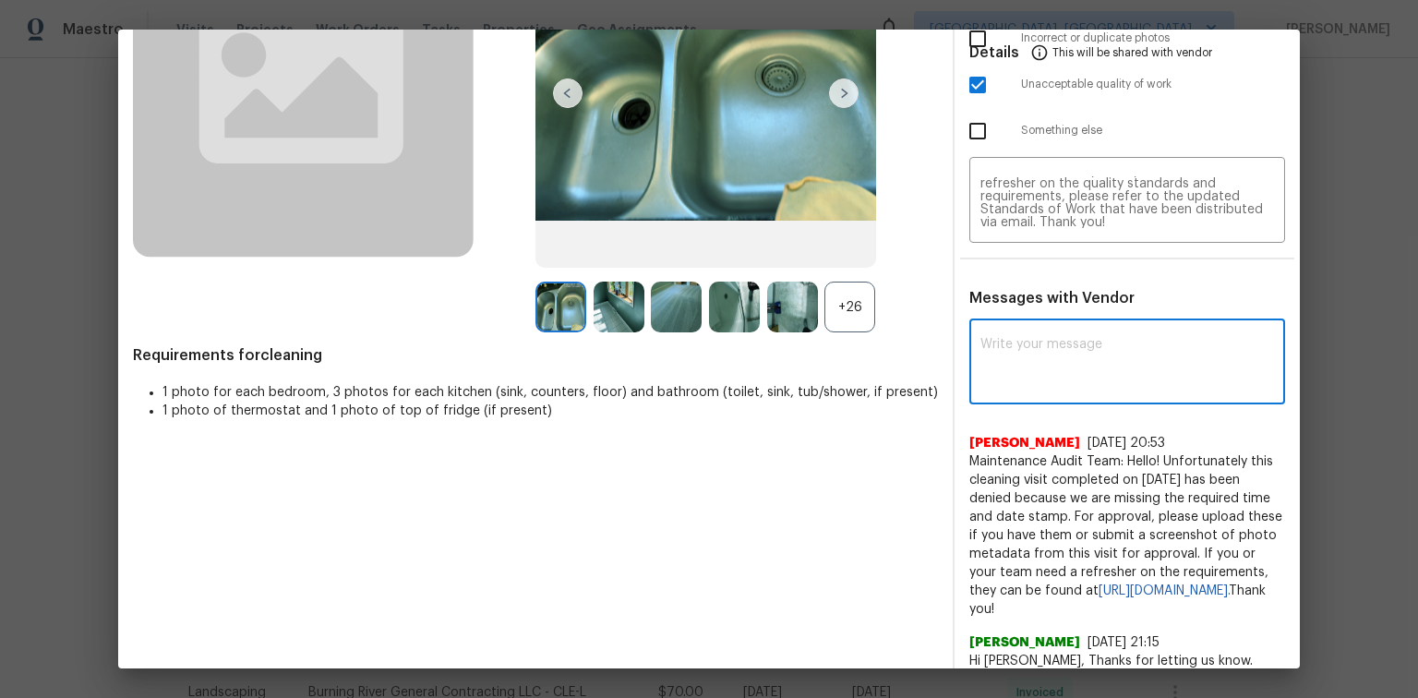
paste textarea "Maintenance Audit Team: Hello! Unfortunately, this Cleaning visit completed on …"
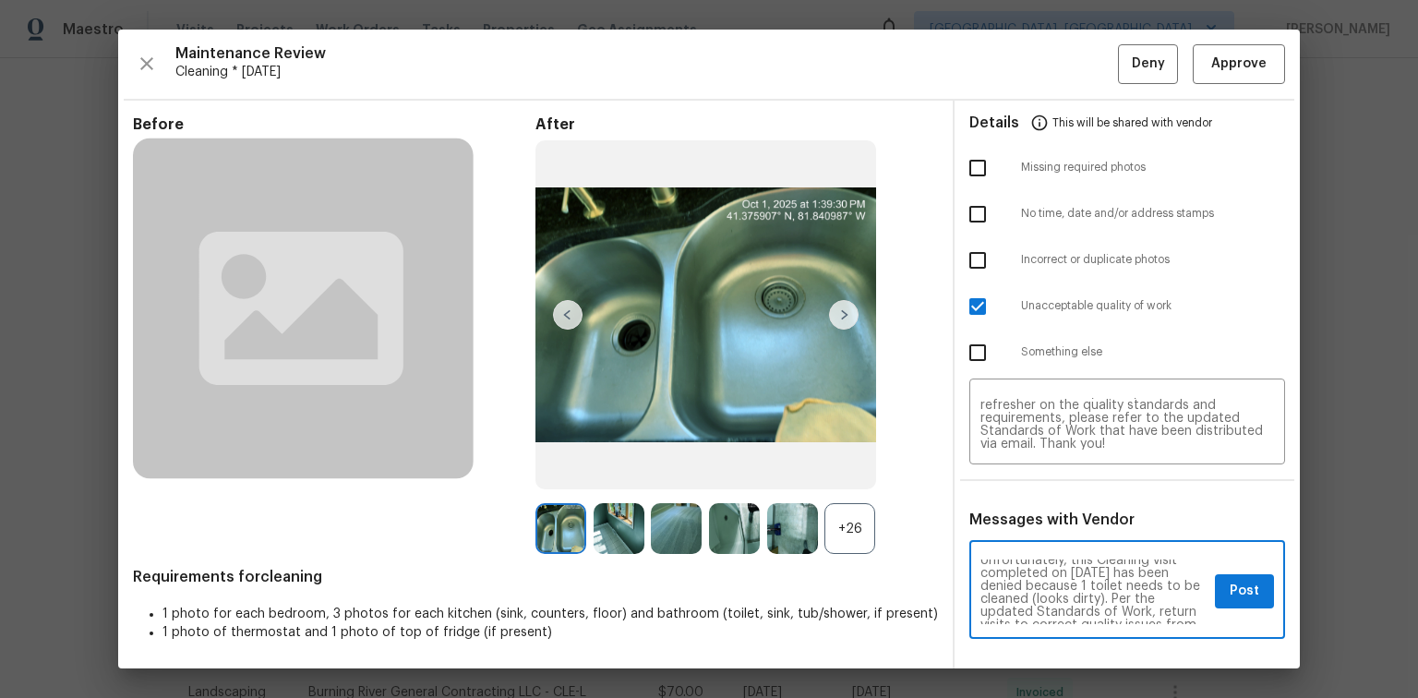
scroll to position [30, 0]
type textarea "Maintenance Audit Team: Hello! Unfortunately, this Cleaning visit completed on …"
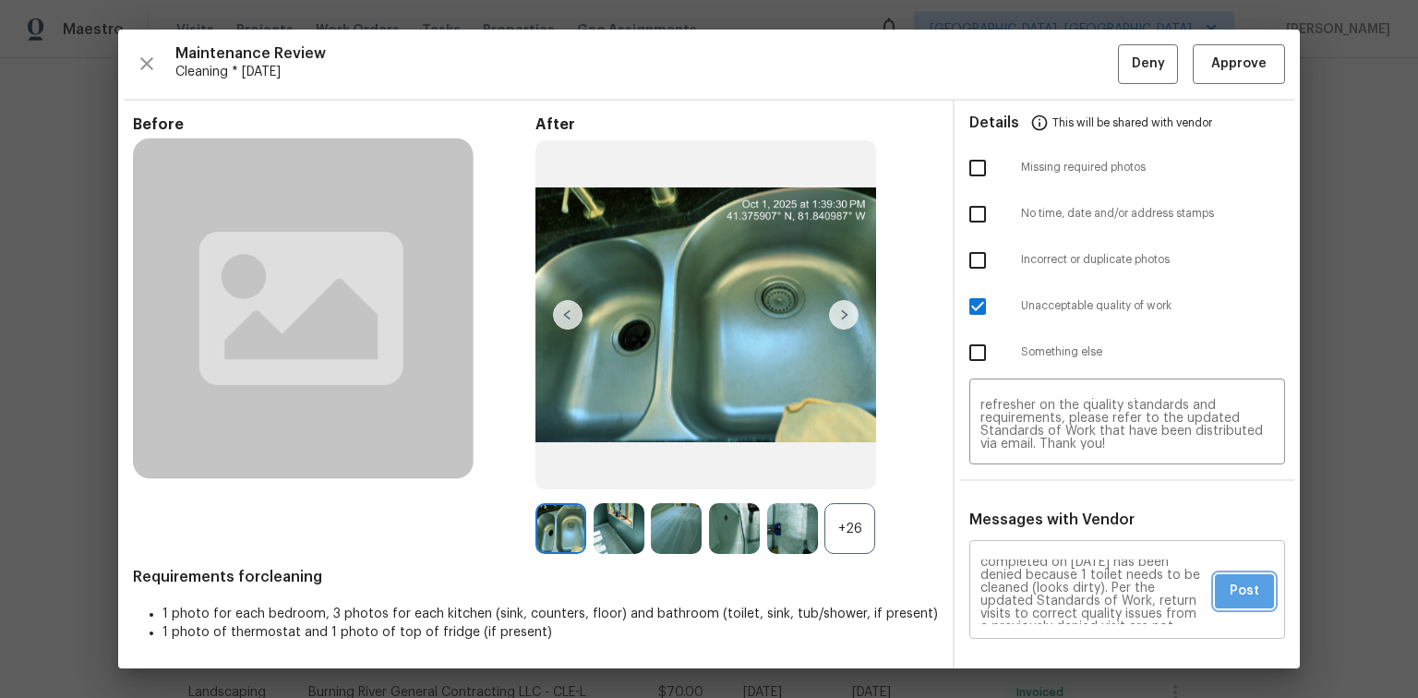
click at [1230, 588] on span "Post" at bounding box center [1245, 591] width 30 height 23
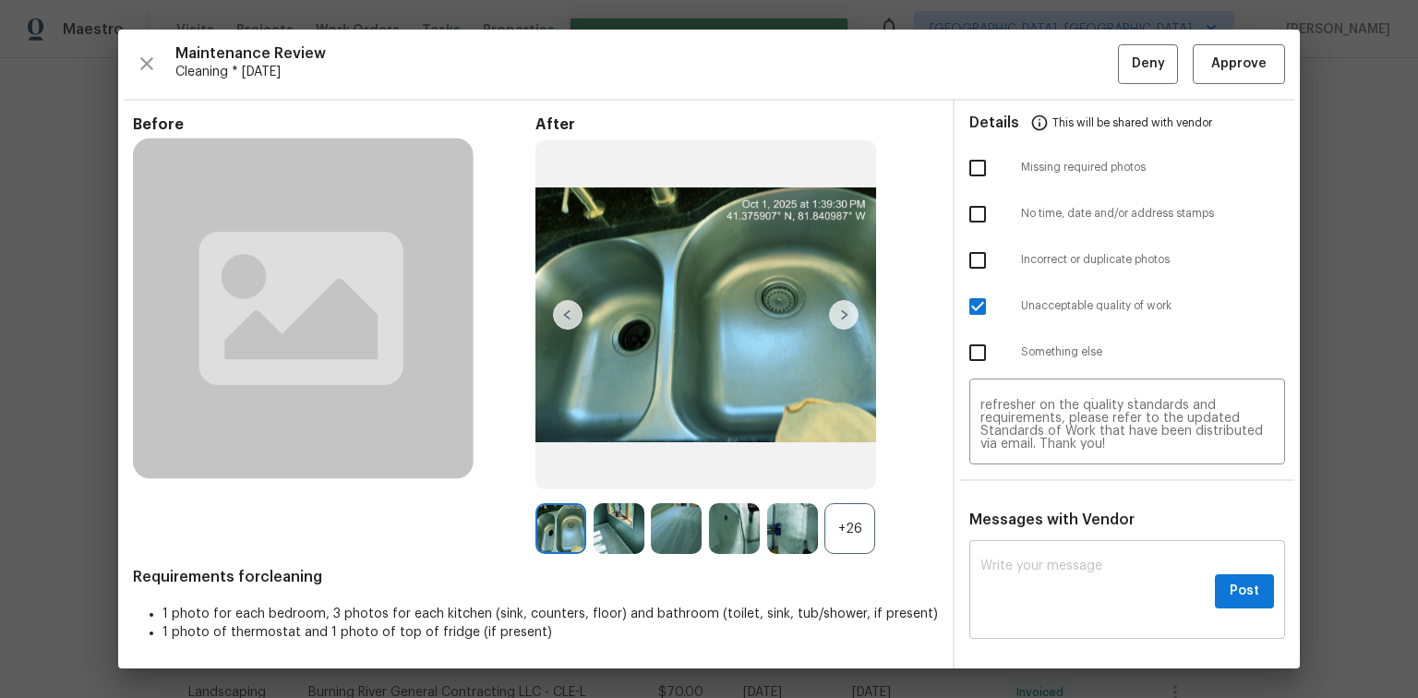
scroll to position [0, 0]
click at [1119, 60] on button "Deny" at bounding box center [1148, 64] width 60 height 40
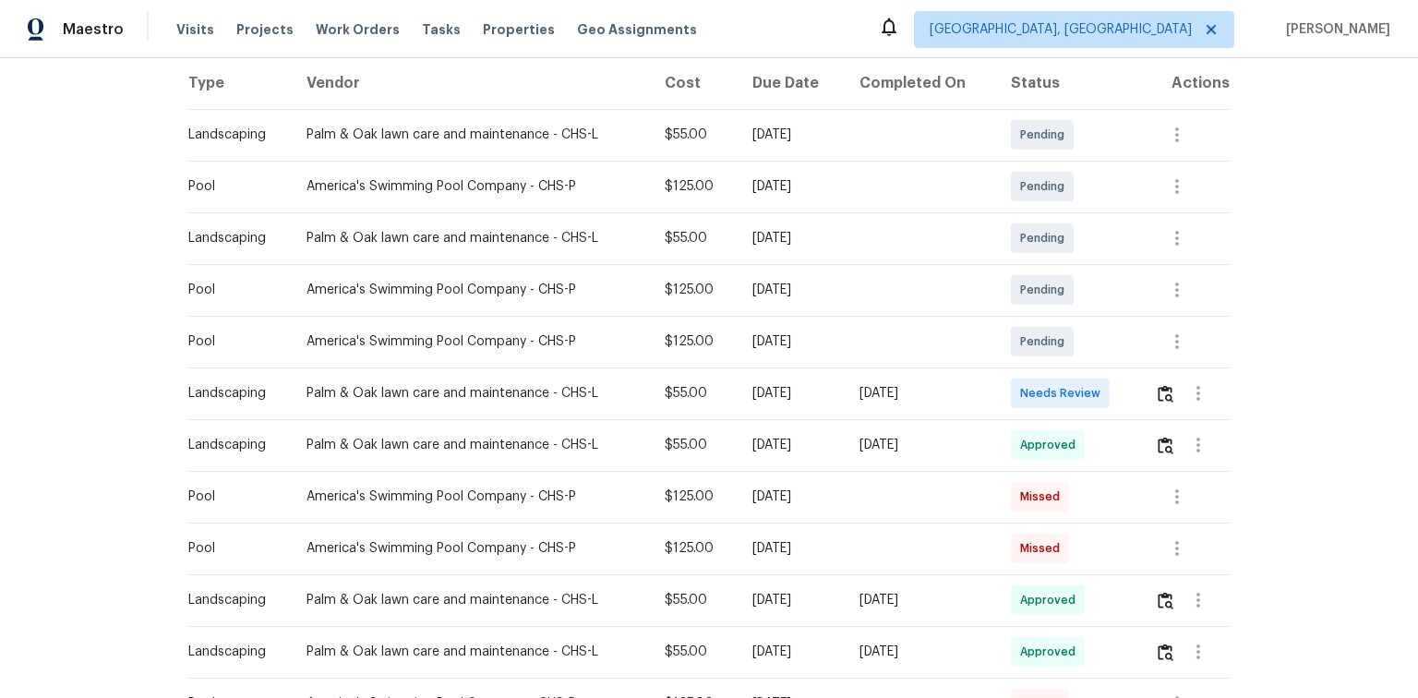
scroll to position [369, 0]
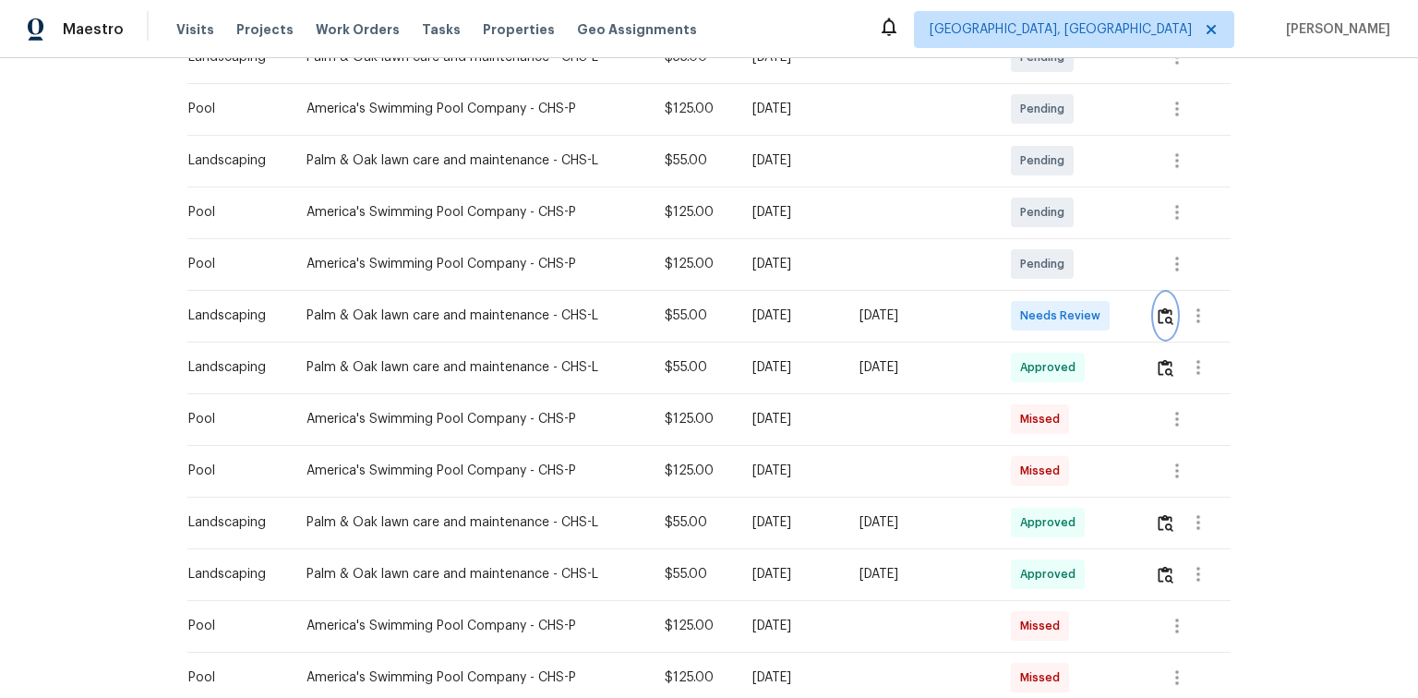
click at [1155, 310] on button "button" at bounding box center [1165, 316] width 21 height 44
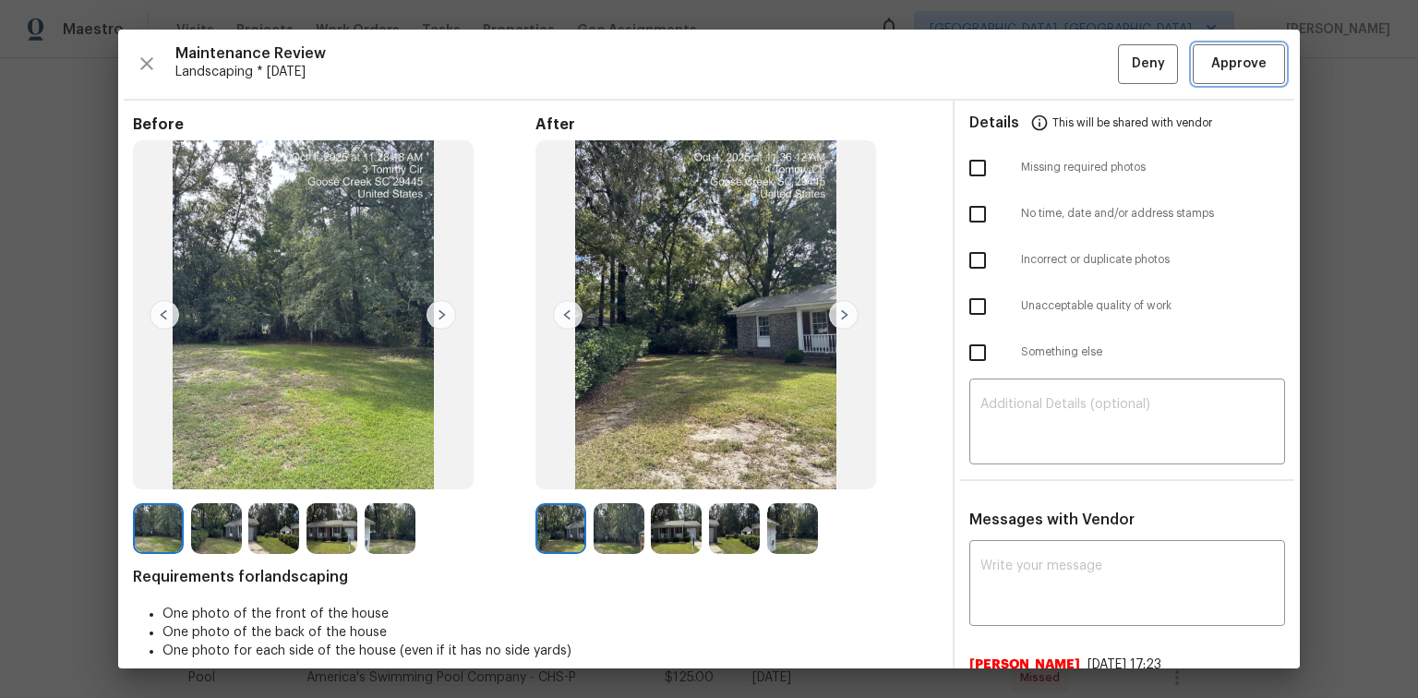
click at [1243, 72] on span "Approve" at bounding box center [1239, 64] width 55 height 23
